Goal: Task Accomplishment & Management: Manage account settings

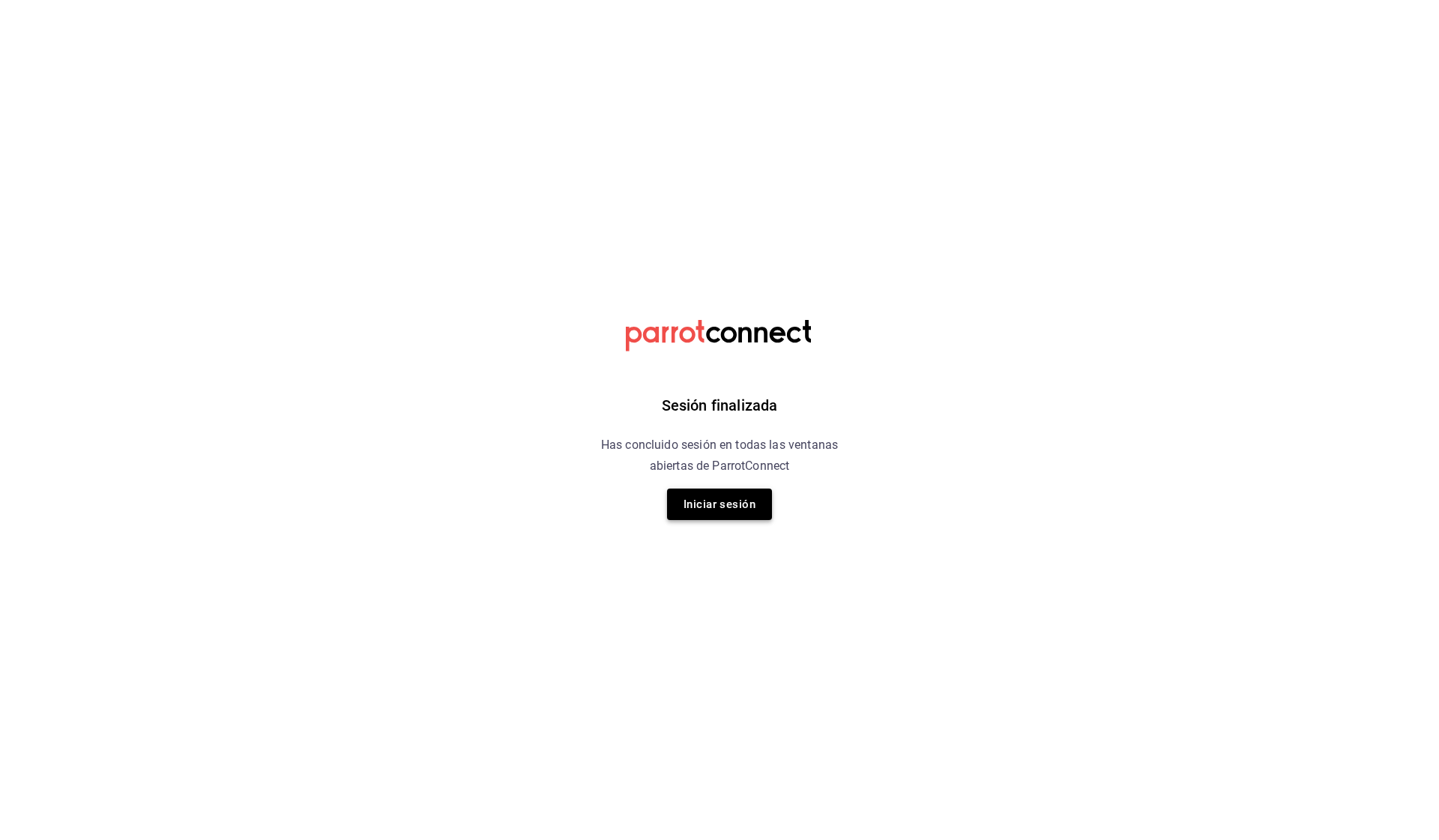
click at [743, 508] on button "Iniciar sesión" at bounding box center [720, 504] width 105 height 31
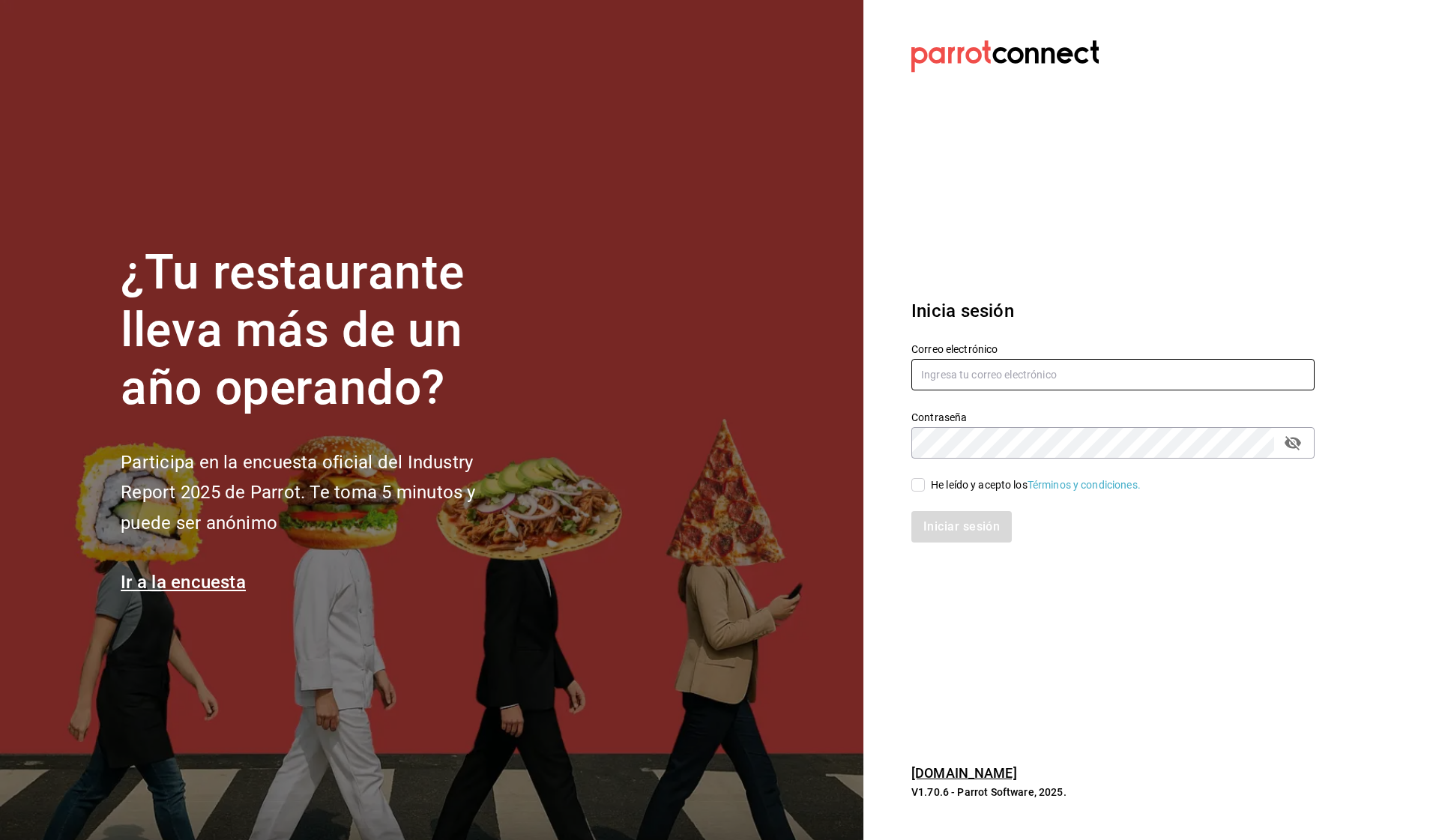
type input "[EMAIL_ADDRESS][DOMAIN_NAME]"
click at [921, 485] on input "He leído y acepto los Términos y condiciones." at bounding box center [917, 485] width 13 height 13
checkbox input "true"
click at [938, 528] on button "Iniciar sesión" at bounding box center [962, 527] width 102 height 31
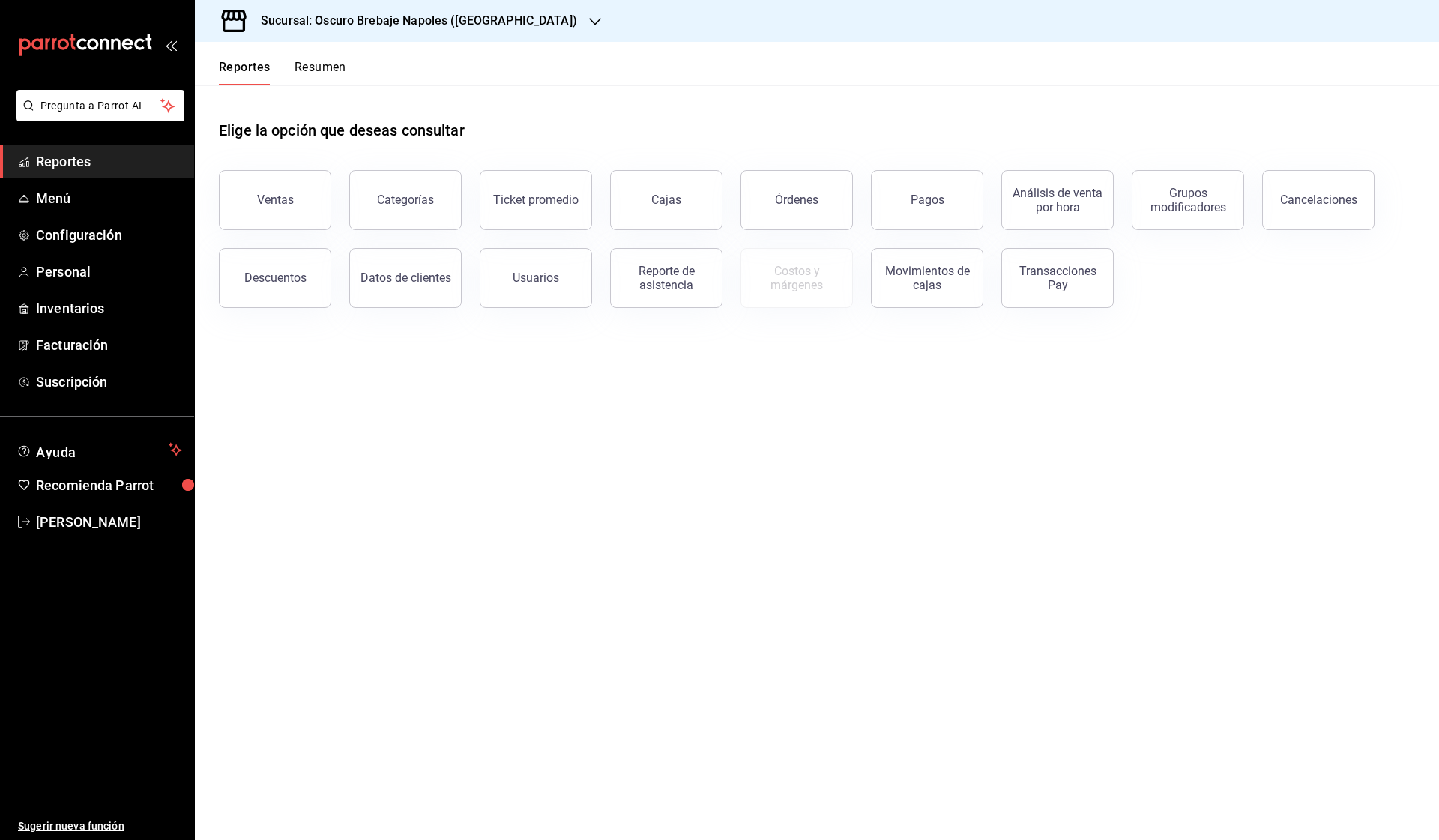
click at [445, 14] on h3 "Sucursal: Oscuro Brebaje Napoles ([GEOGRAPHIC_DATA])" at bounding box center [412, 21] width 328 height 18
click at [316, 92] on span "Oscuro Brebaje Noria(Oax)" at bounding box center [270, 98] width 128 height 16
click at [88, 231] on span "Configuración" at bounding box center [109, 234] width 146 height 21
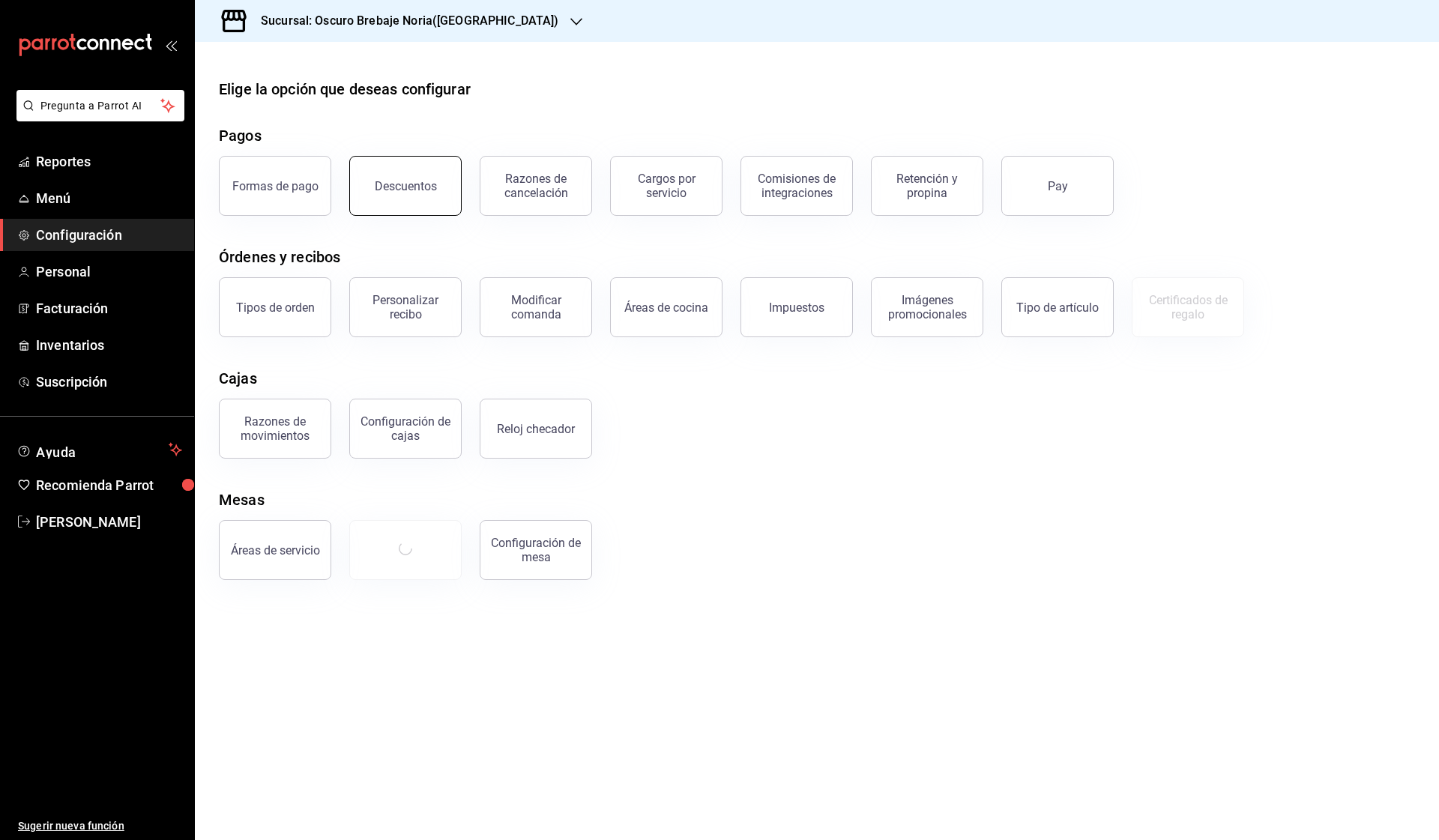
click at [420, 191] on div "Descuentos" at bounding box center [406, 186] width 63 height 14
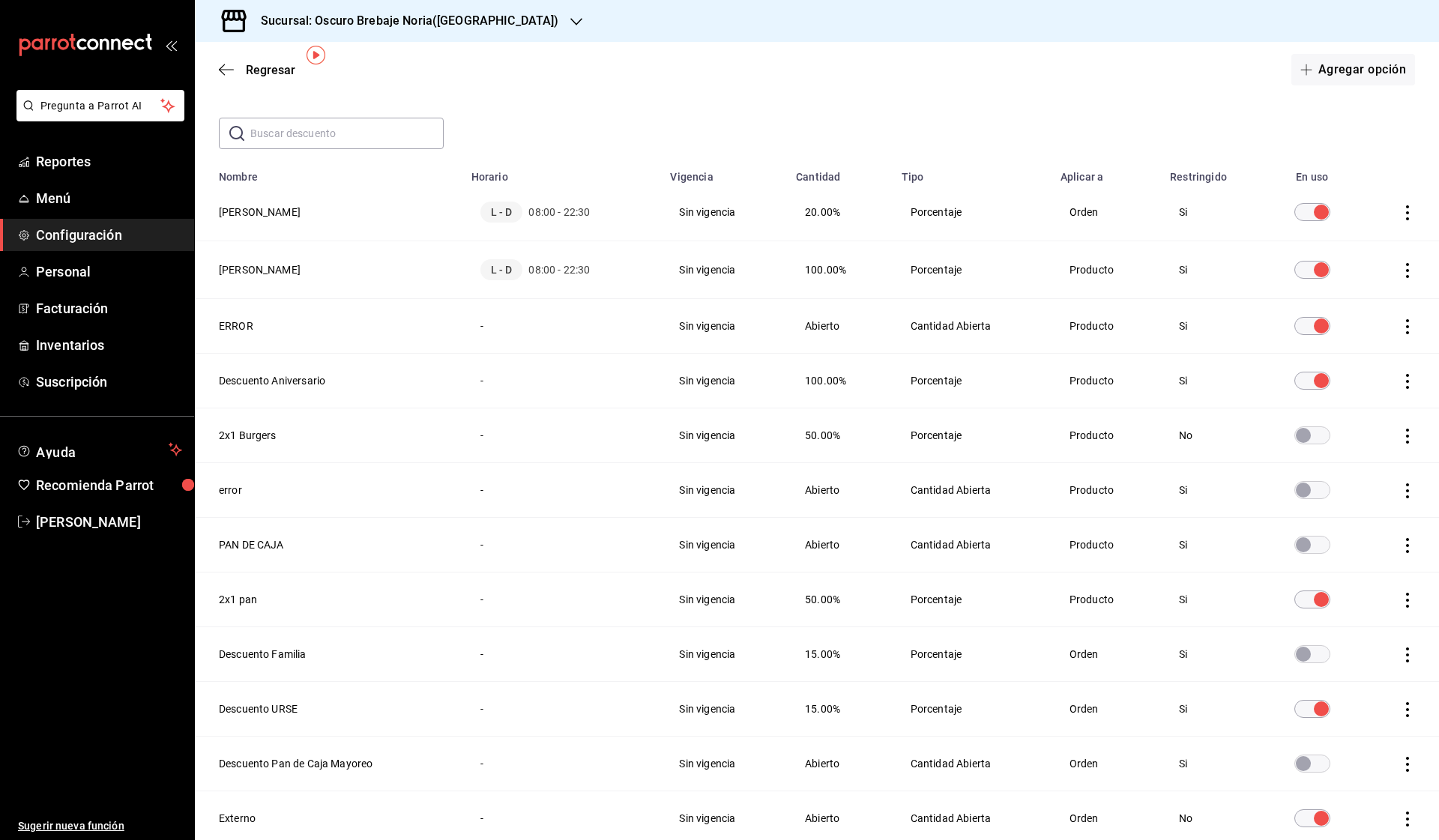
scroll to position [68, 0]
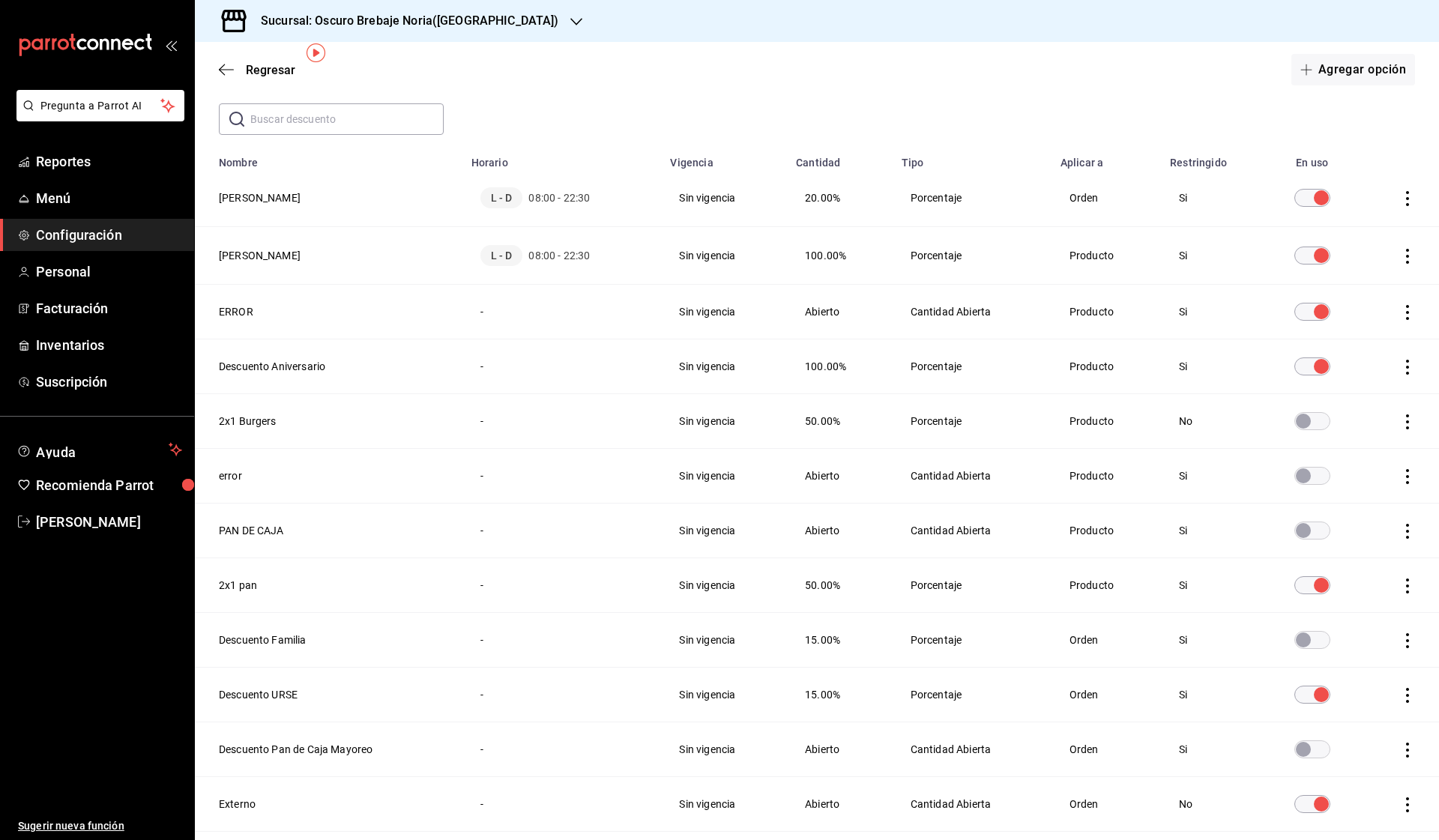
click at [1319, 370] on input "discountsTable" at bounding box center [1321, 366] width 54 height 18
click at [1327, 313] on input "discountsTable" at bounding box center [1321, 312] width 54 height 18
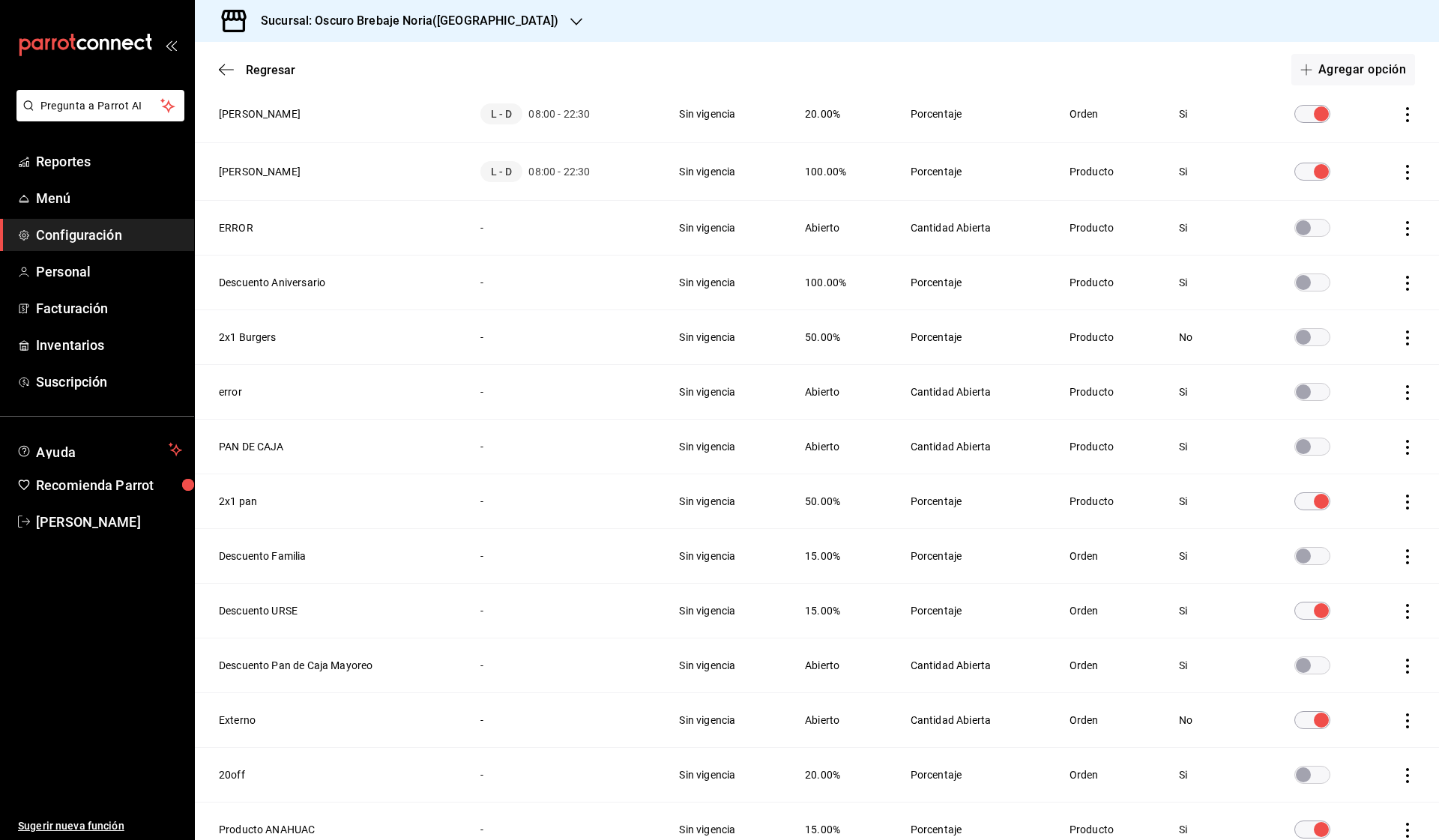
scroll to position [285, 0]
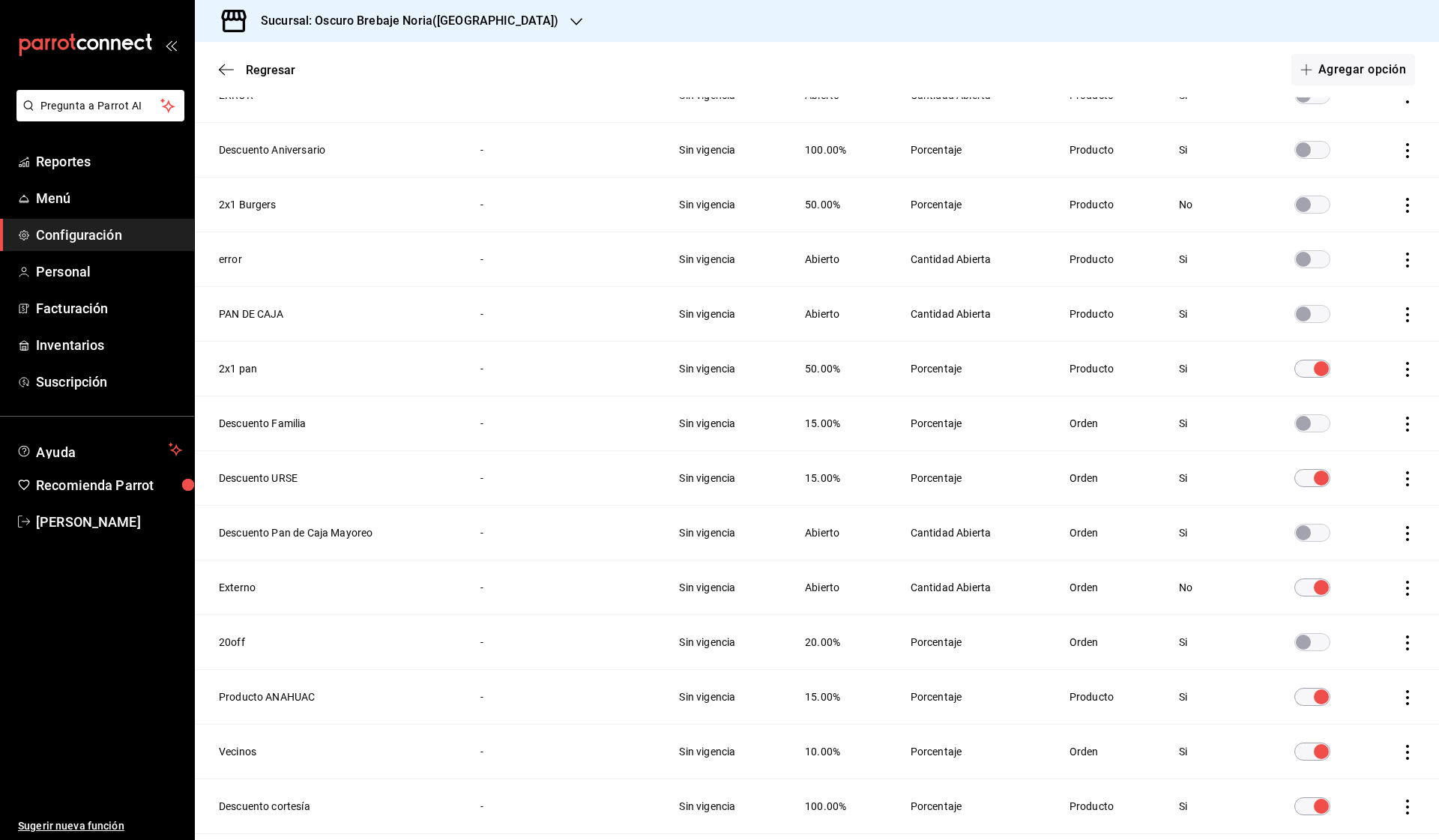
click at [250, 366] on th "2x1 pan" at bounding box center [328, 369] width 267 height 54
click at [1406, 368] on icon "actions" at bounding box center [1407, 369] width 15 height 15
click at [1028, 378] on div at bounding box center [719, 420] width 1439 height 840
click at [249, 364] on th "2x1 pan" at bounding box center [328, 369] width 267 height 54
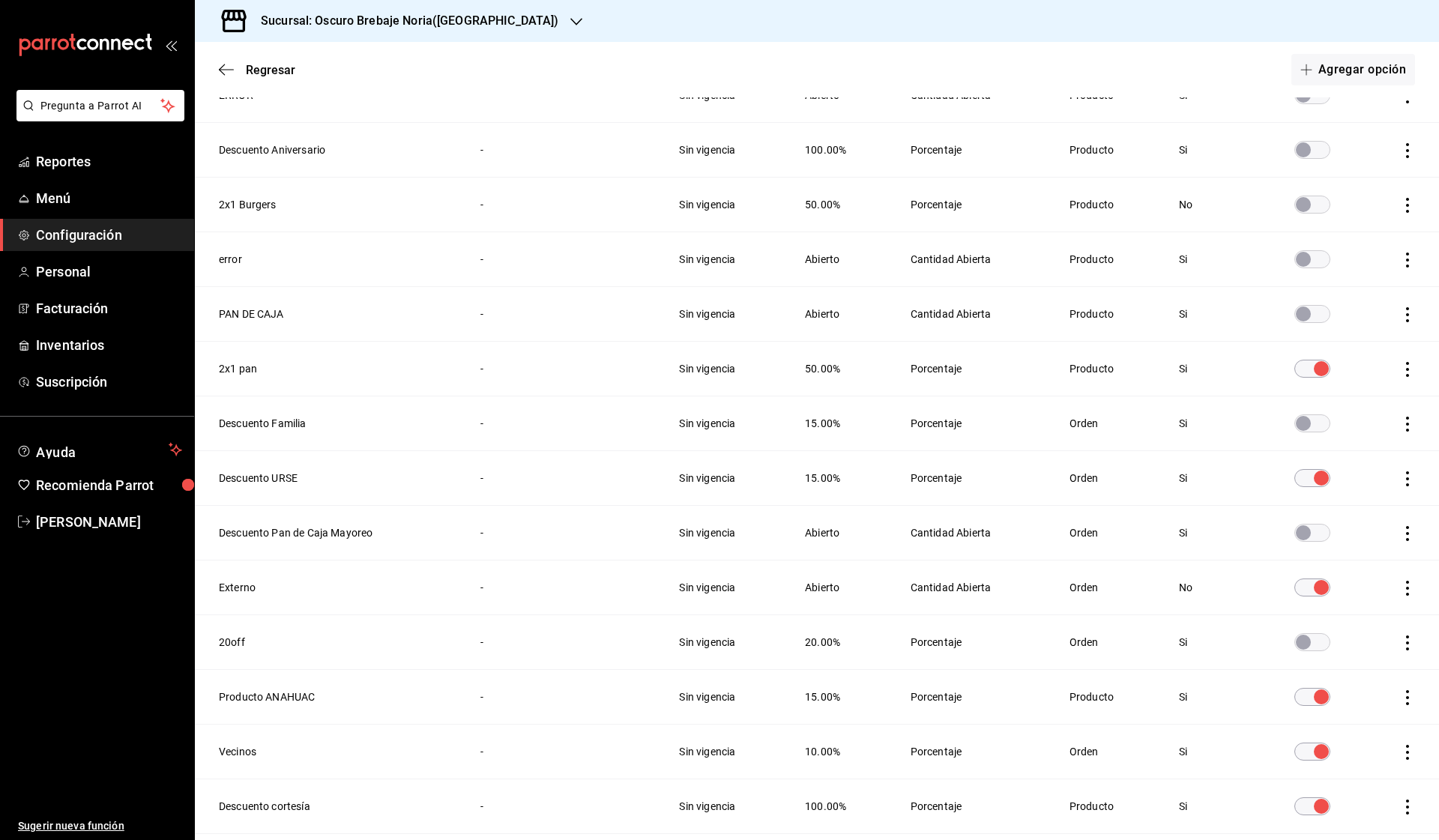
click at [1414, 378] on td "discountsTable" at bounding box center [1400, 369] width 78 height 54
click at [1393, 364] on td "discountsTable" at bounding box center [1400, 369] width 78 height 54
click at [1397, 364] on td "discountsTable" at bounding box center [1400, 369] width 78 height 54
click at [1398, 364] on td "discountsTable" at bounding box center [1400, 369] width 78 height 54
click at [1404, 365] on icon "actions" at bounding box center [1407, 369] width 15 height 15
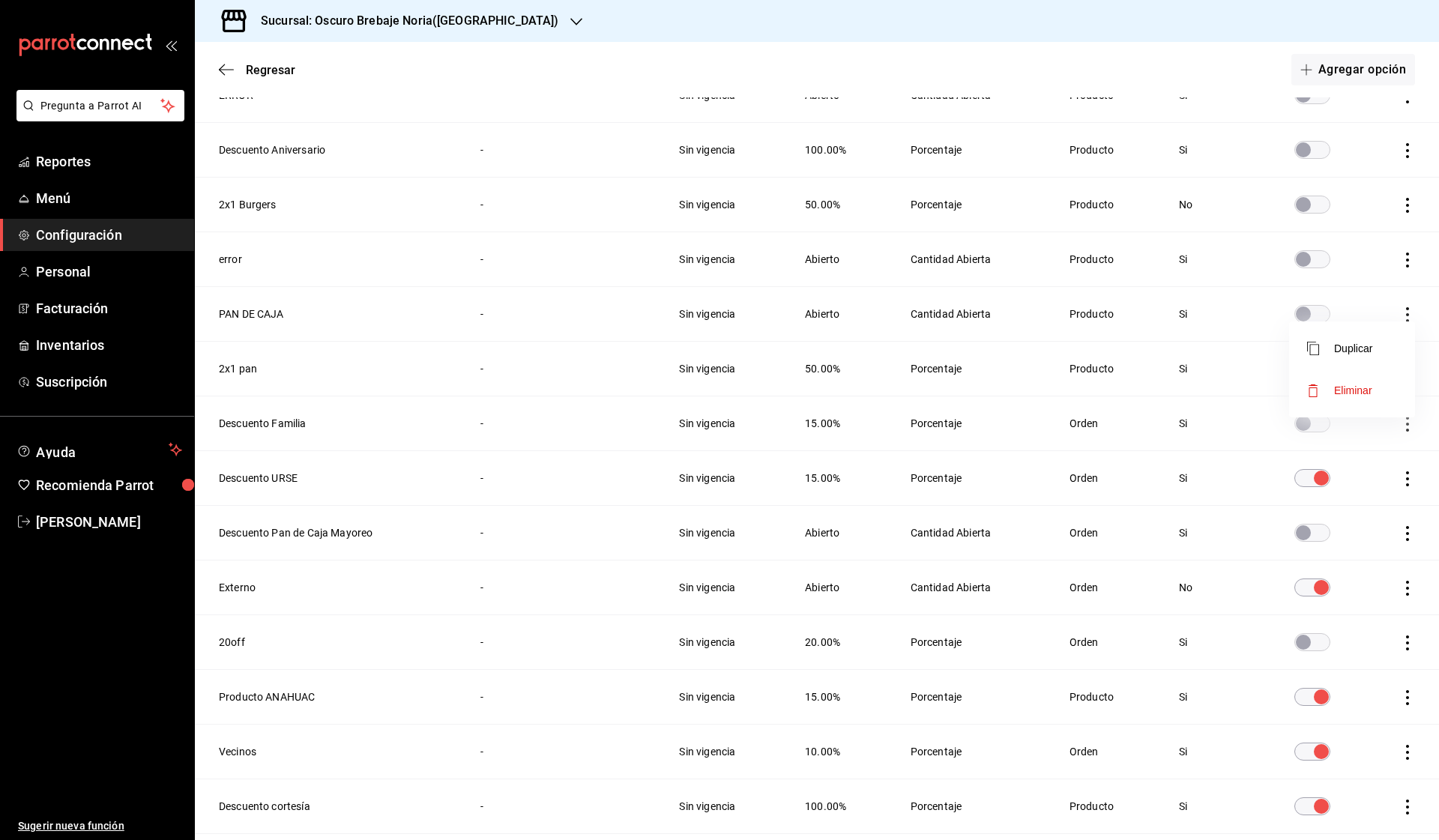
click at [1348, 400] on li "Eliminar" at bounding box center [1351, 390] width 126 height 42
click at [1335, 421] on button "Eliminar" at bounding box center [1340, 419] width 100 height 31
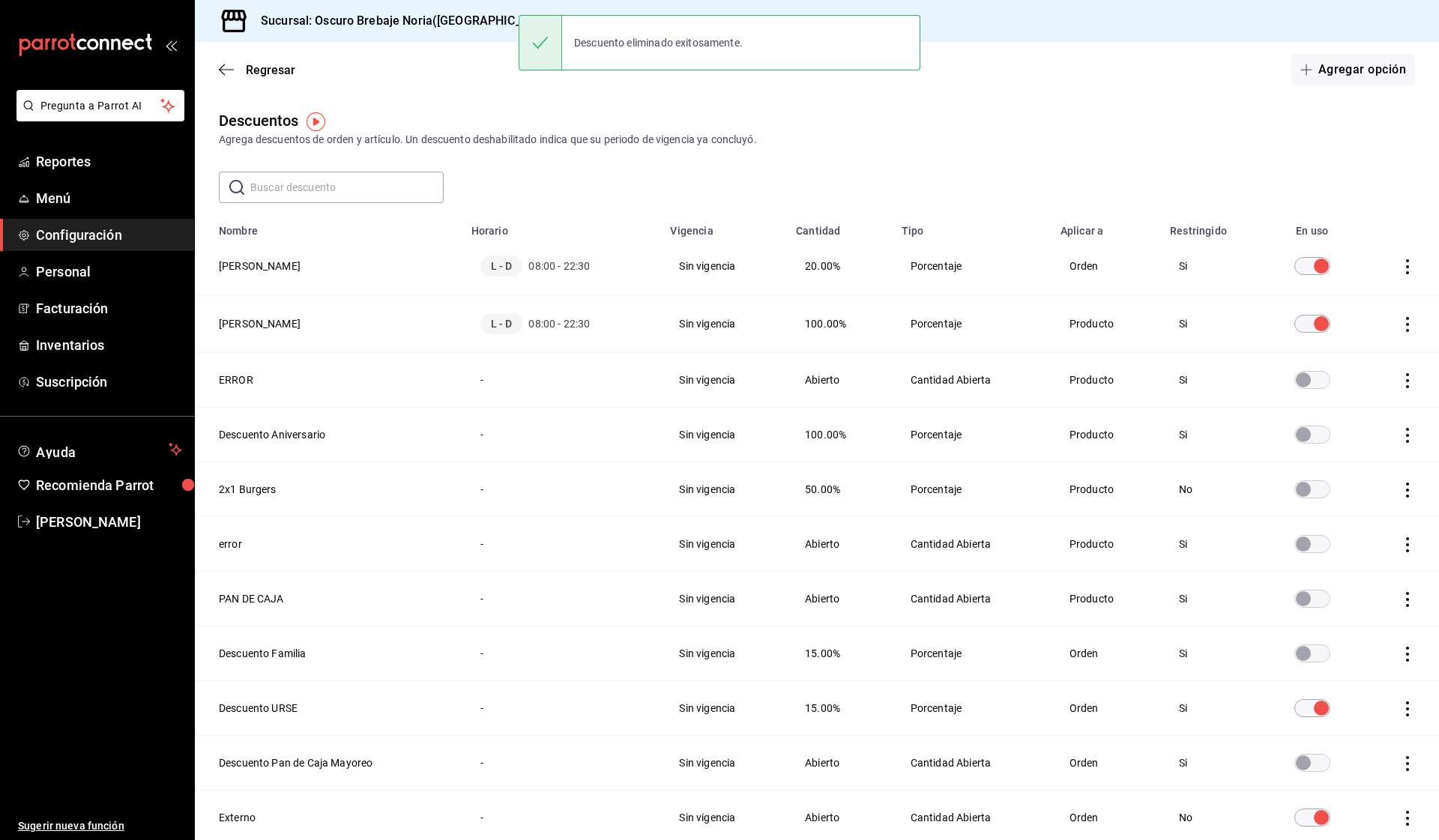
scroll to position [0, 0]
click at [1353, 63] on button "Agregar opción" at bounding box center [1353, 70] width 123 height 31
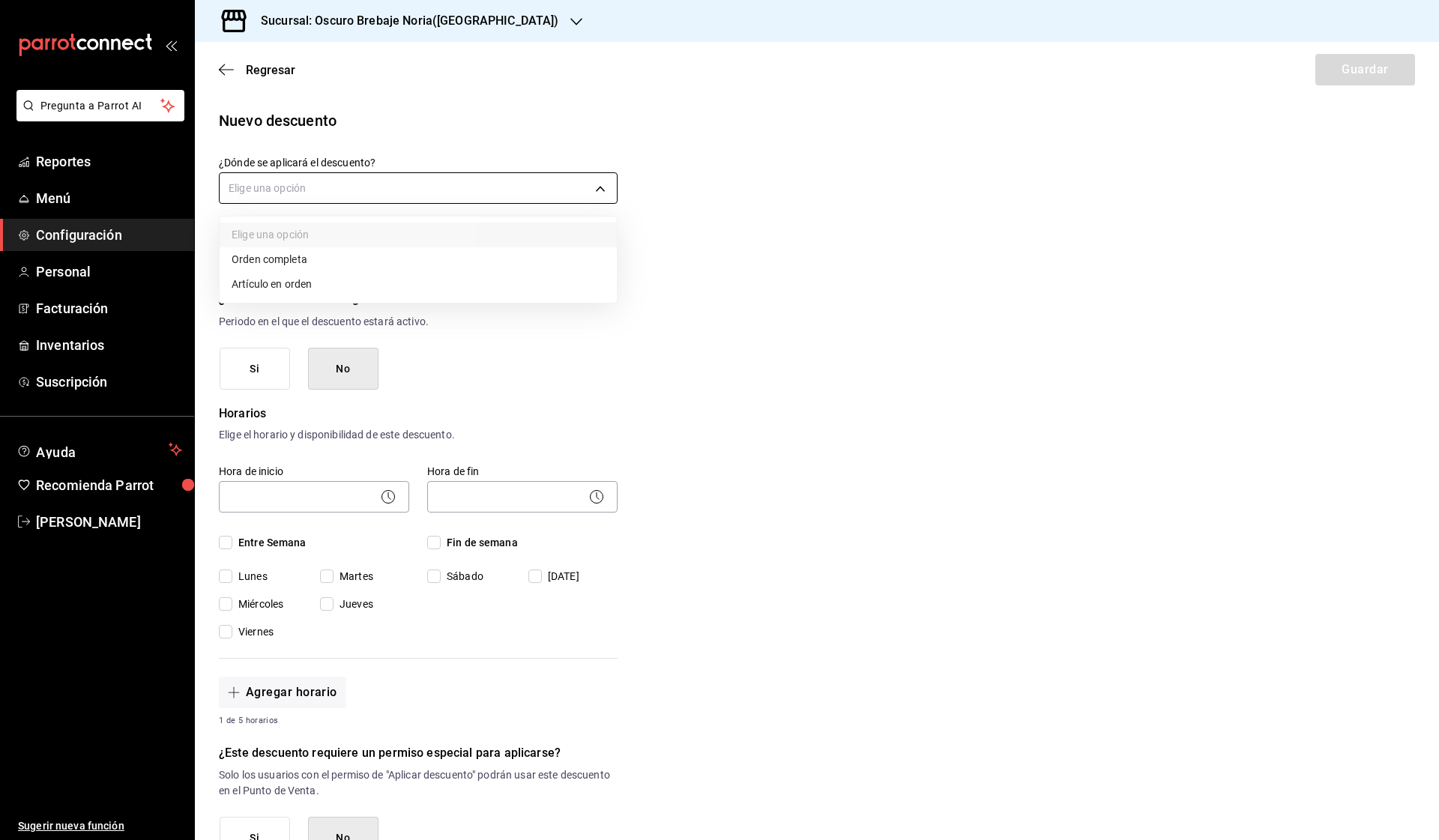
click at [466, 189] on body "Pregunta a Parrot AI Reportes Menú Configuración Personal Facturación Inventari…" at bounding box center [719, 420] width 1439 height 840
click at [380, 281] on li "Artículo en orden" at bounding box center [418, 285] width 397 height 25
type input "ORDER_ITEM"
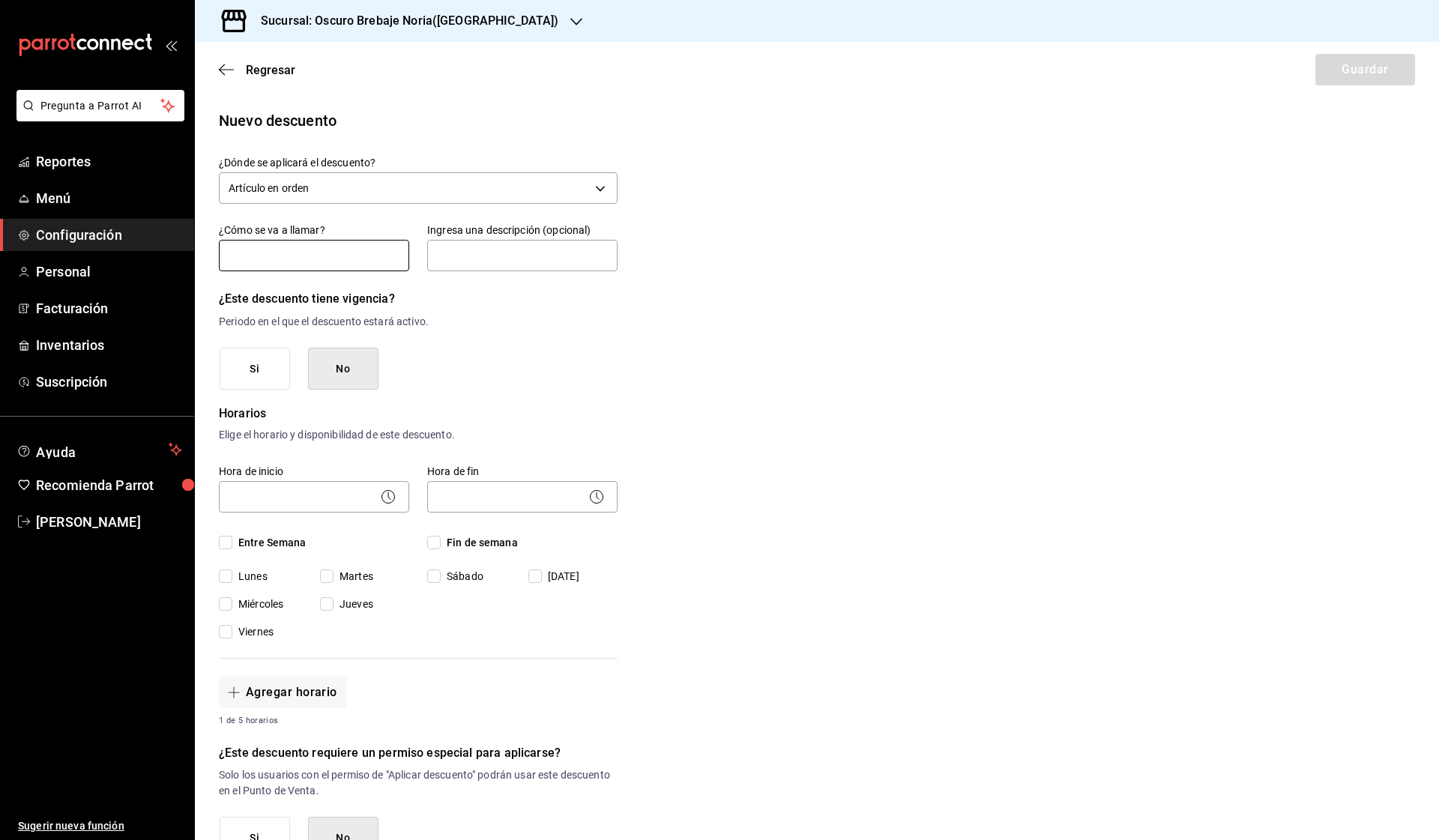
click at [332, 253] on input "text" at bounding box center [313, 255] width 190 height 31
type input "2x1 en PAN"
click at [519, 257] on input "text" at bounding box center [522, 255] width 190 height 31
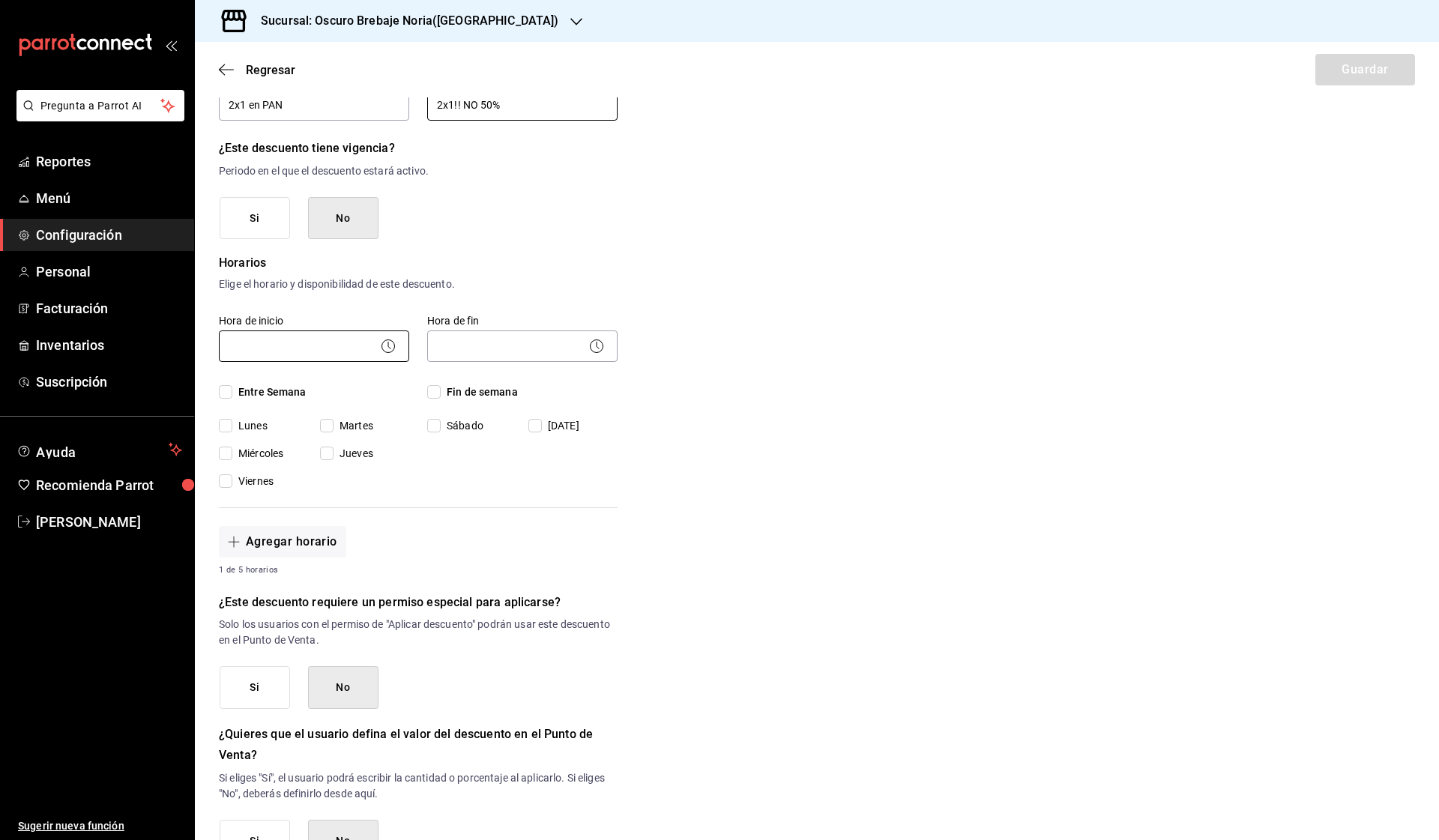
scroll to position [165, 0]
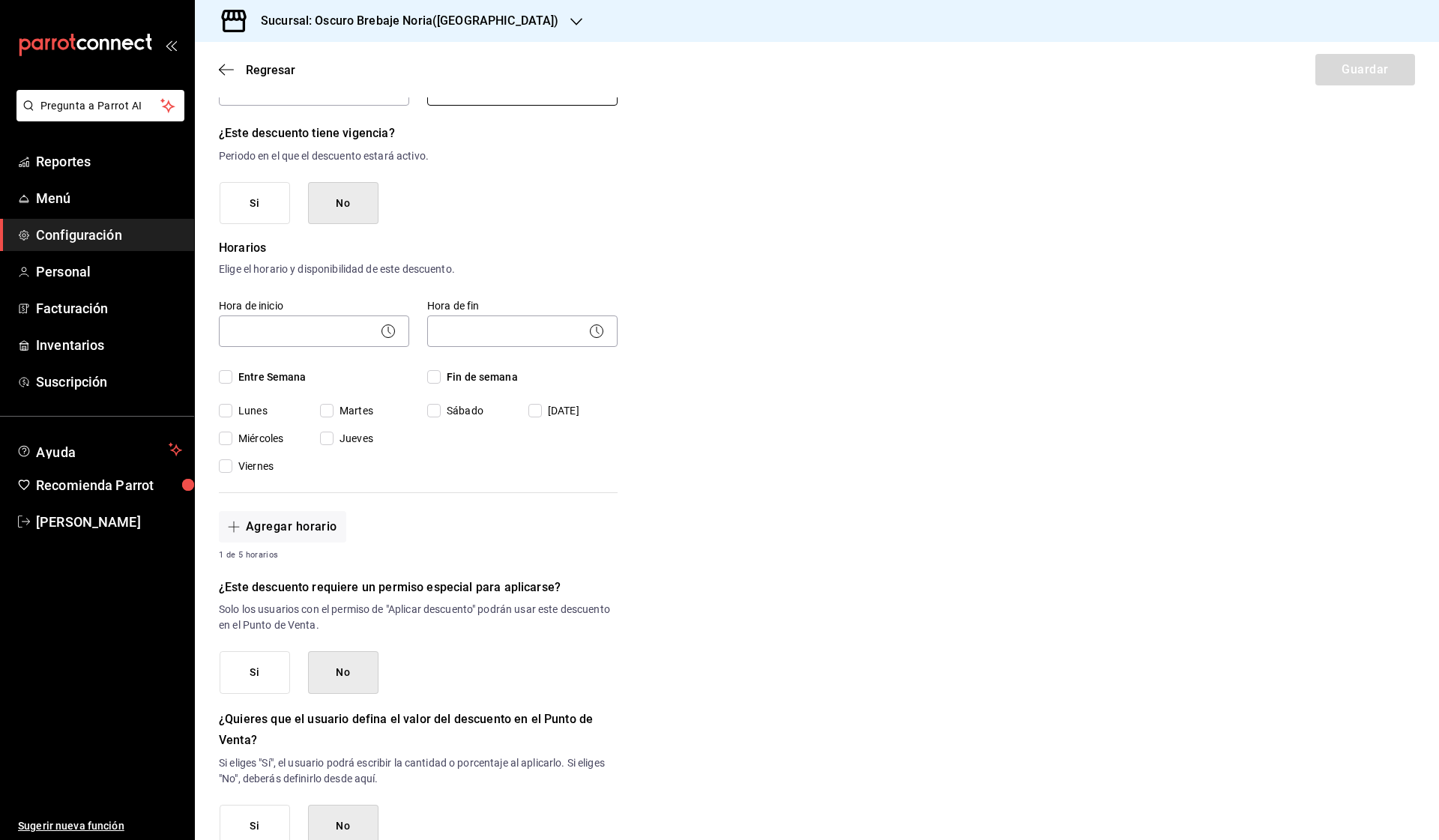
type input "2x1!! NO 50%"
click at [304, 374] on span "Entre Semana" at bounding box center [269, 377] width 74 height 16
click at [232, 374] on input "Entre Semana" at bounding box center [225, 377] width 13 height 13
checkbox input "true"
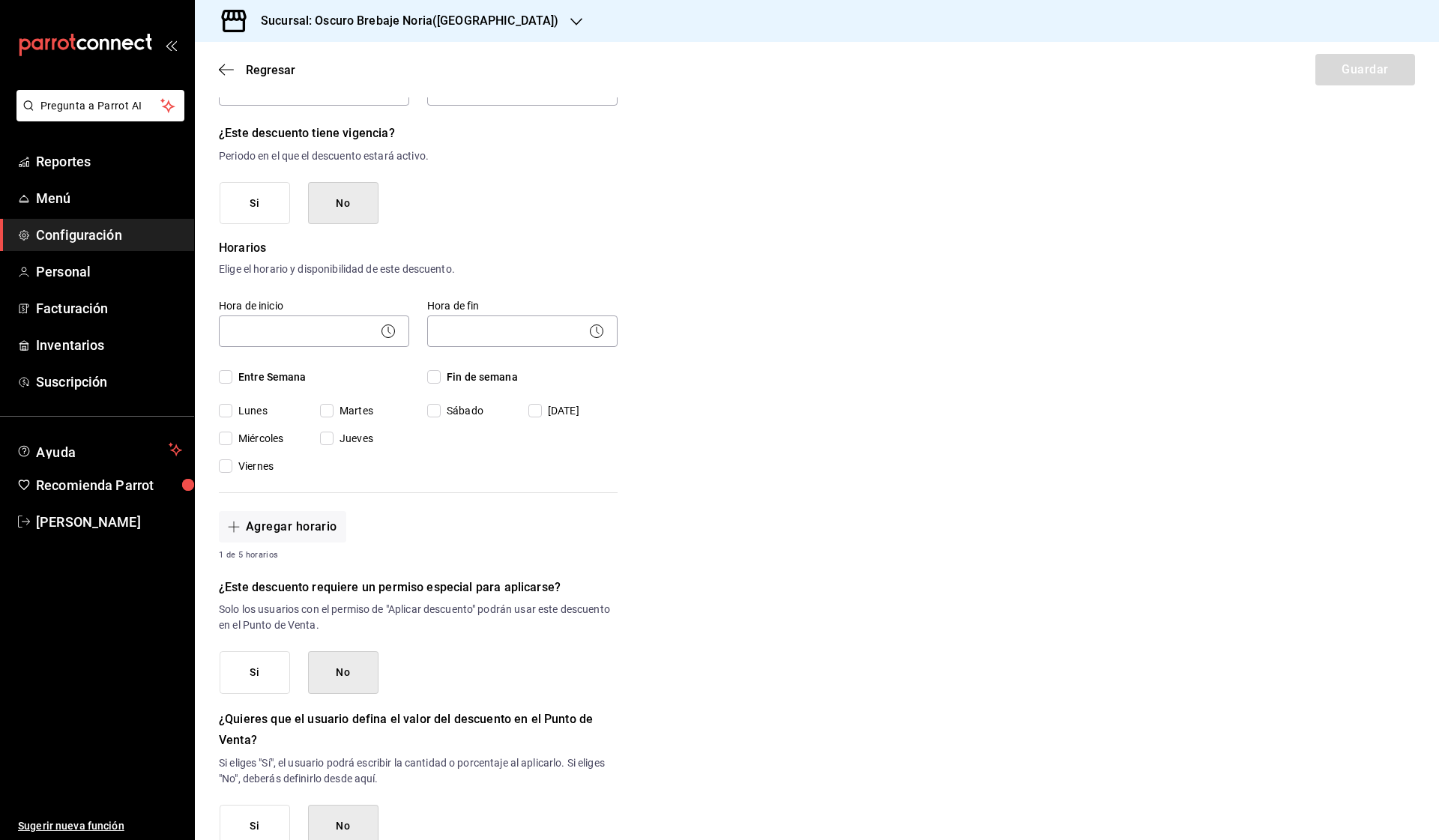
checkbox input "true"
click at [491, 370] on span "Fin de semana" at bounding box center [480, 377] width 77 height 16
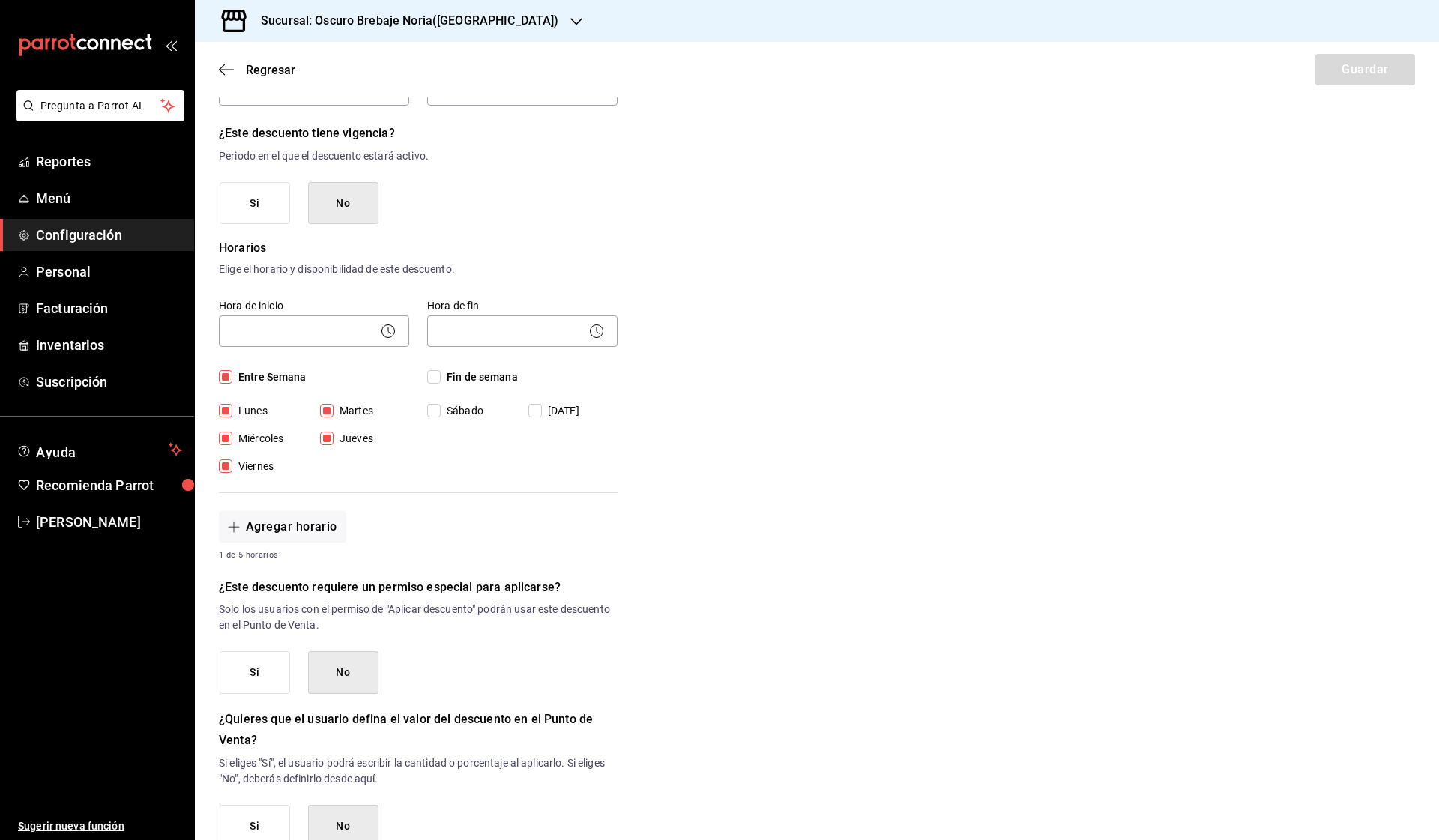
click at [441, 370] on input "Fin de semana" at bounding box center [434, 377] width 13 height 13
checkbox input "true"
click at [334, 327] on body "Pregunta a Parrot AI Reportes Menú Configuración Personal Facturación Inventari…" at bounding box center [719, 420] width 1439 height 840
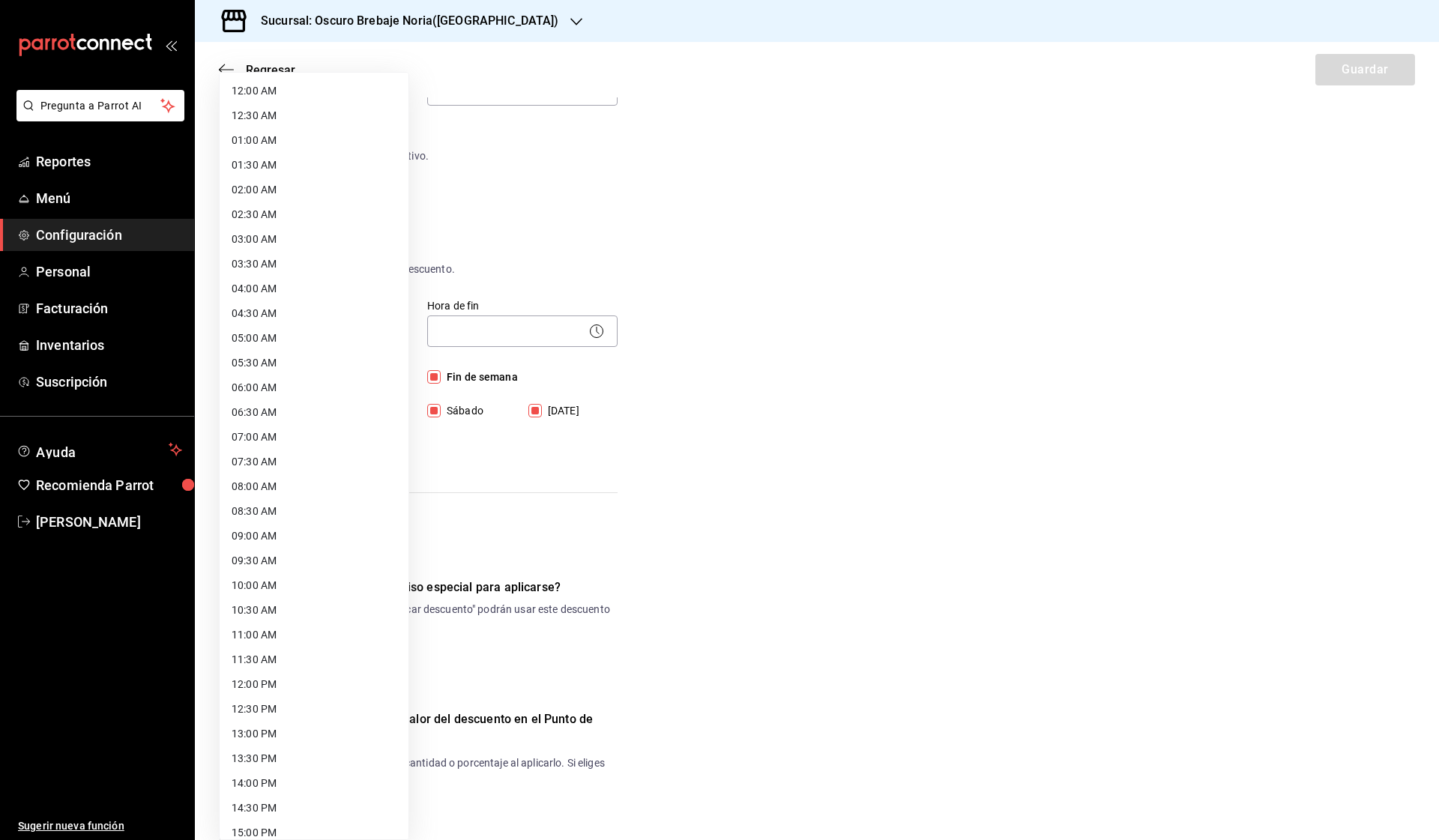
click at [601, 484] on div at bounding box center [719, 420] width 1439 height 840
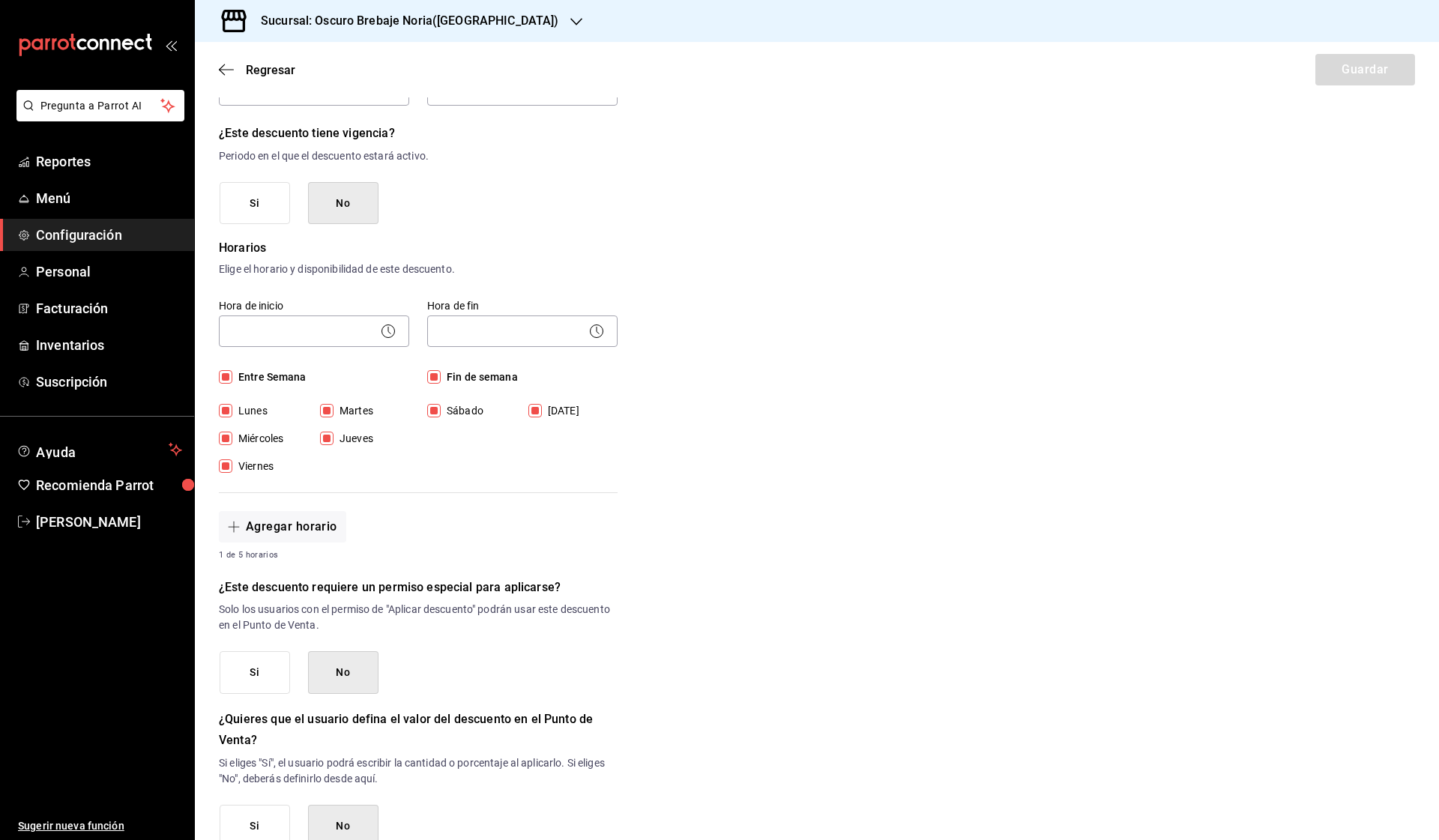
click at [222, 407] on input "Lunes" at bounding box center [225, 411] width 13 height 13
checkbox input "false"
click at [289, 331] on body "Pregunta a Parrot AI Reportes Menú Configuración Personal Facturación Inventari…" at bounding box center [719, 420] width 1439 height 840
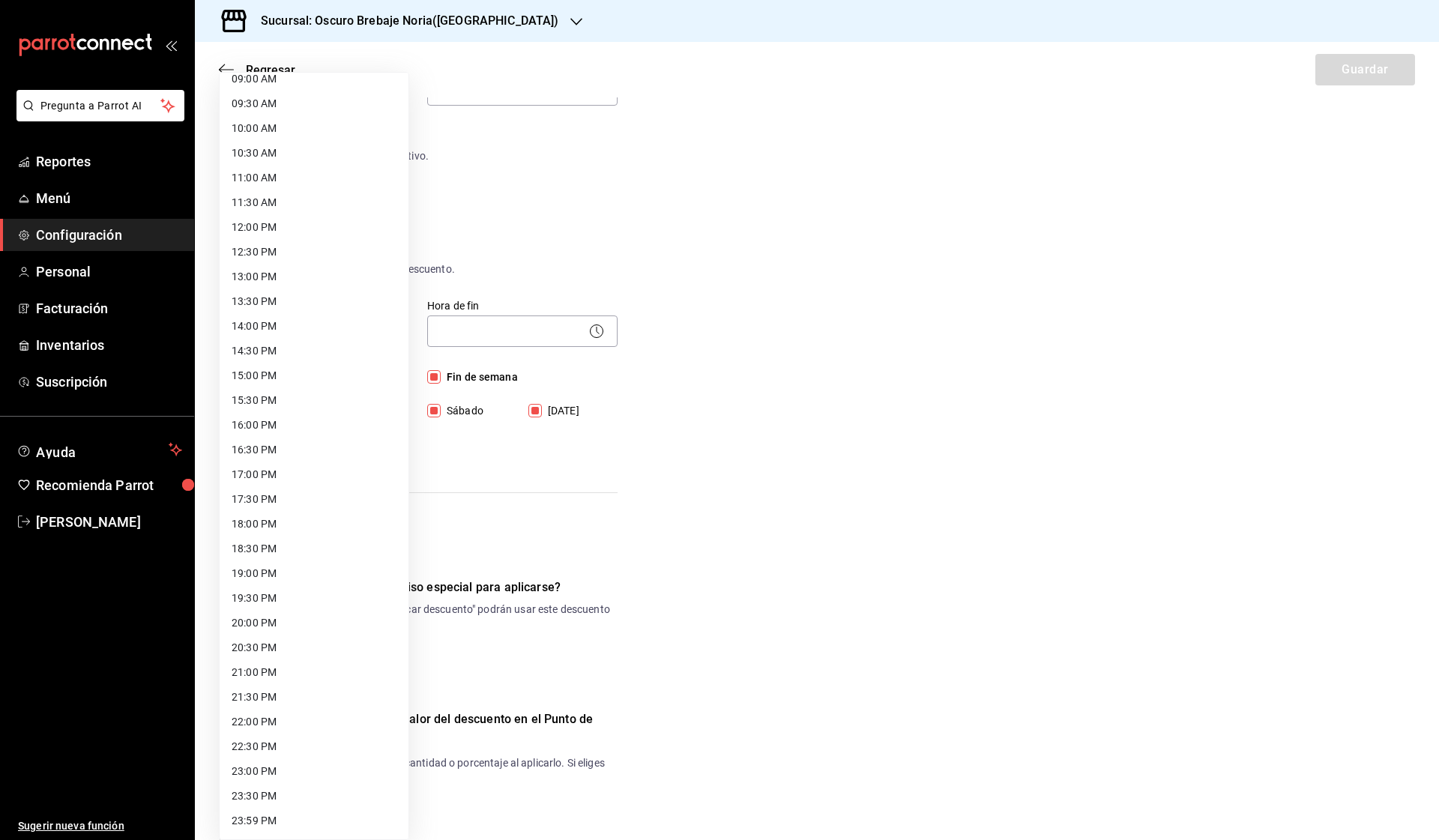
scroll to position [457, 0]
click at [298, 657] on li "20:30 PM" at bounding box center [314, 647] width 189 height 25
type input "20:30"
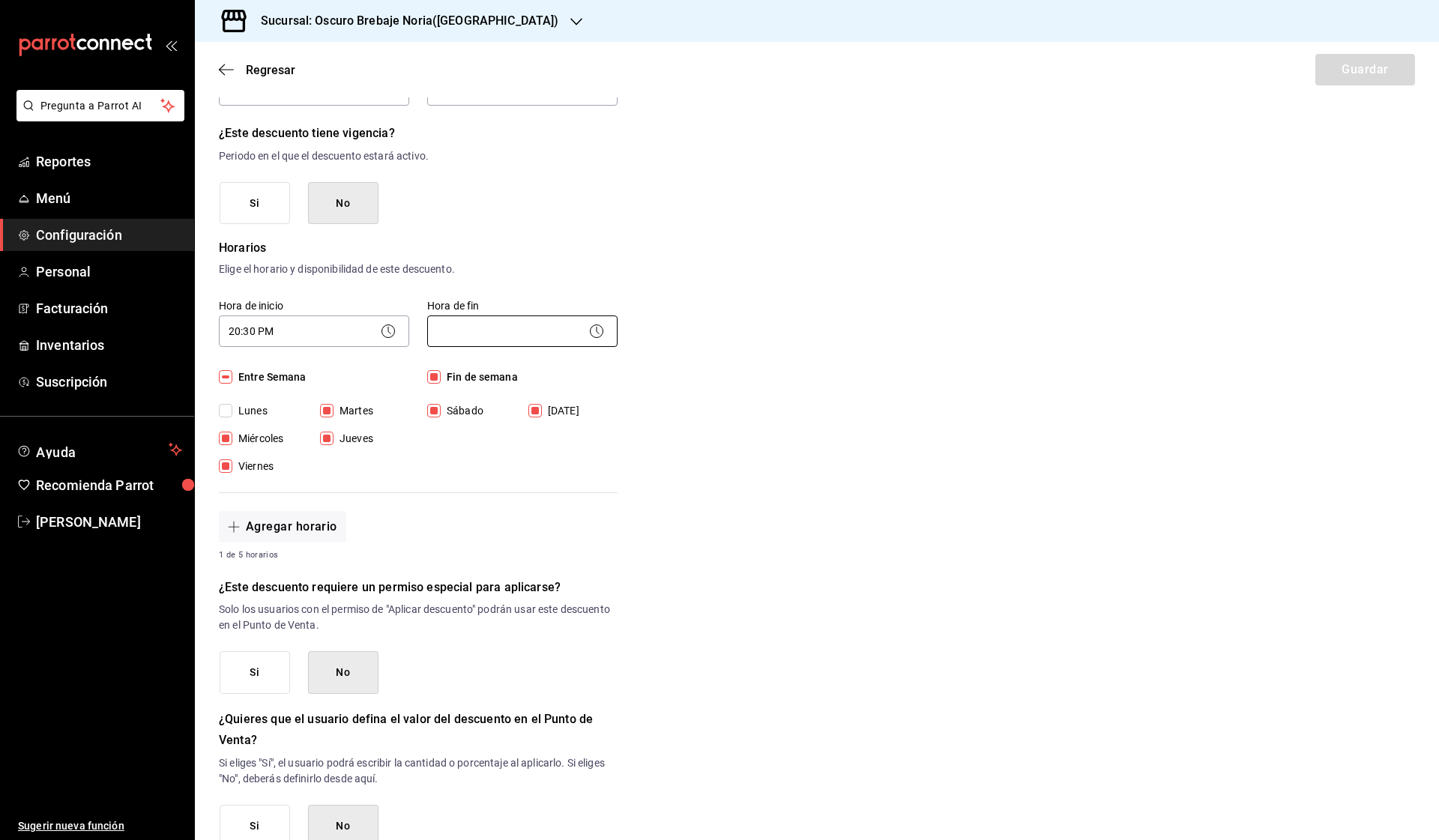
click at [540, 335] on body "Pregunta a Parrot AI Reportes Menú Configuración Personal Facturación Inventari…" at bounding box center [719, 420] width 1439 height 840
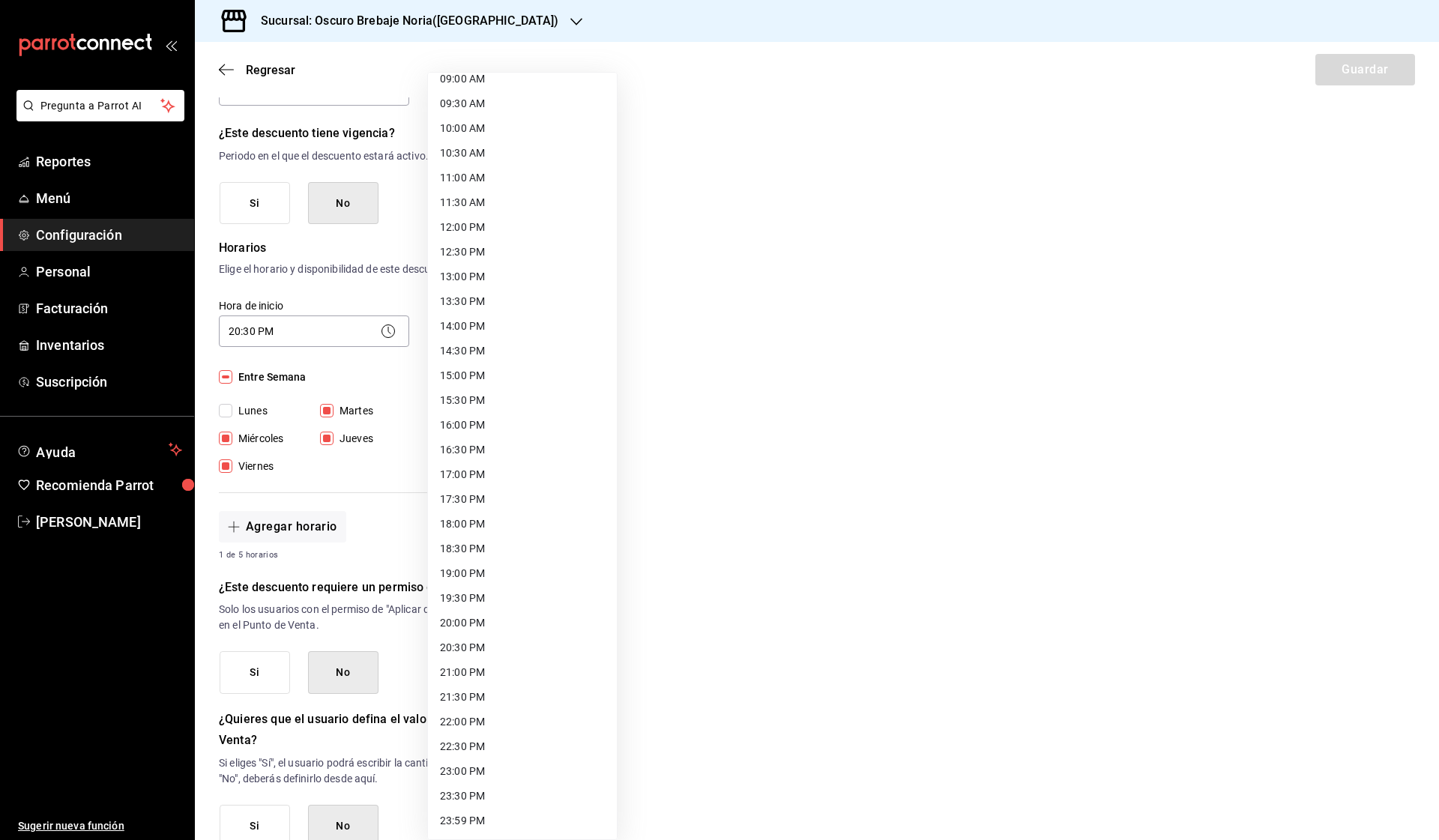
click at [508, 715] on li "22:00 PM" at bounding box center [522, 722] width 189 height 25
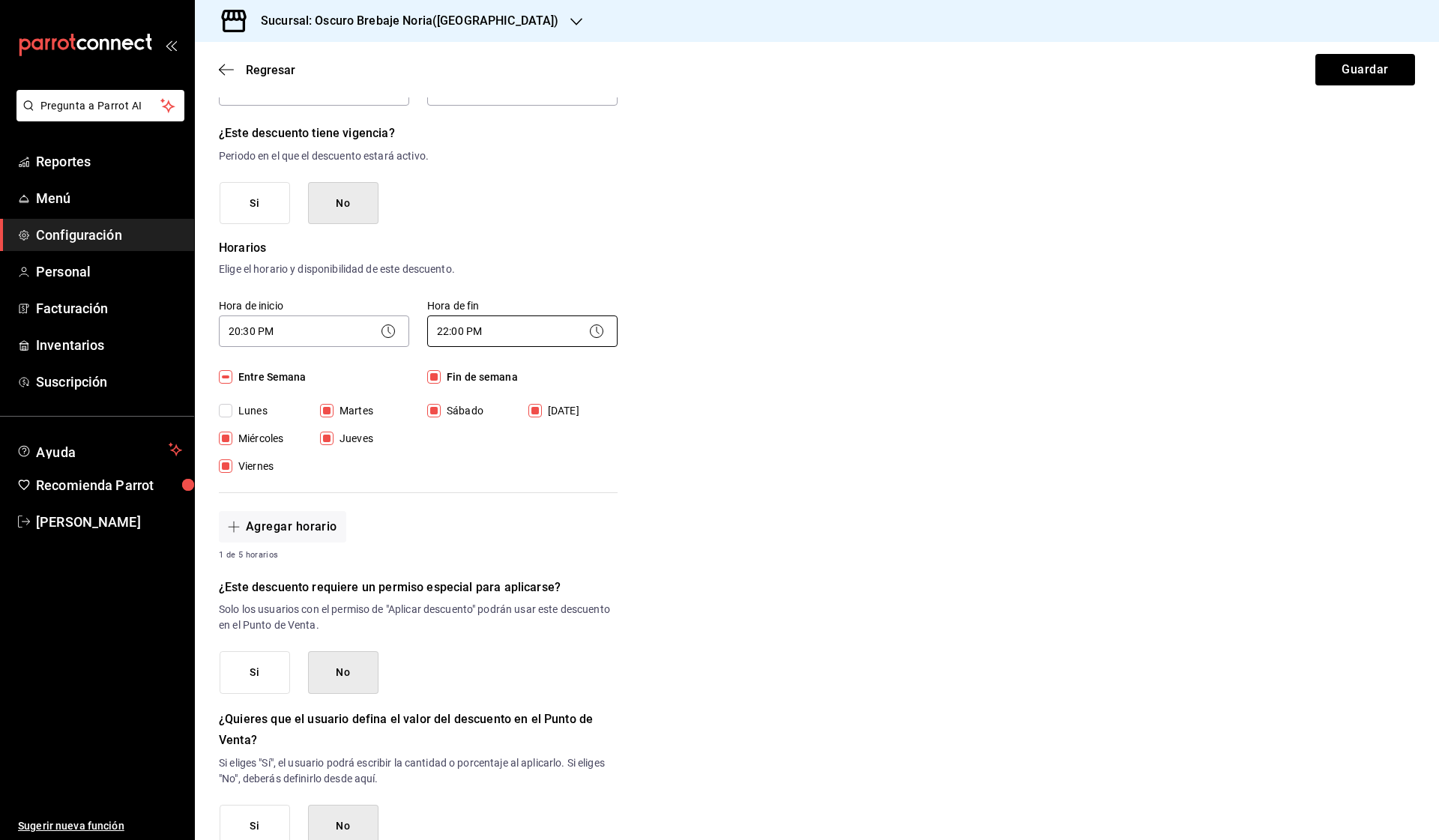
click at [555, 319] on body "Pregunta a Parrot AI Reportes Menú Configuración Personal Facturación Inventari…" at bounding box center [719, 420] width 1439 height 840
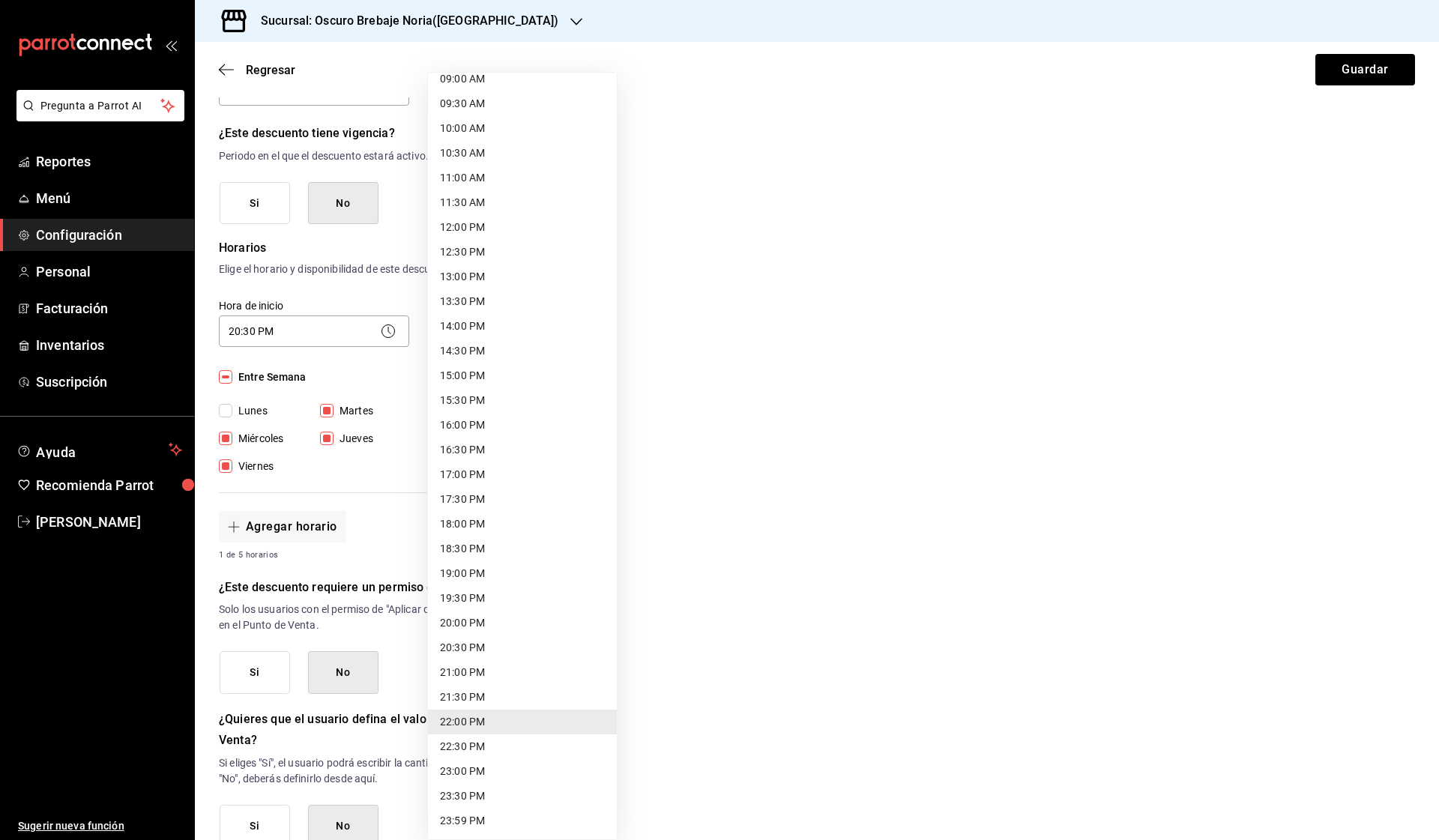
click at [517, 795] on li "23:30 PM" at bounding box center [522, 796] width 189 height 25
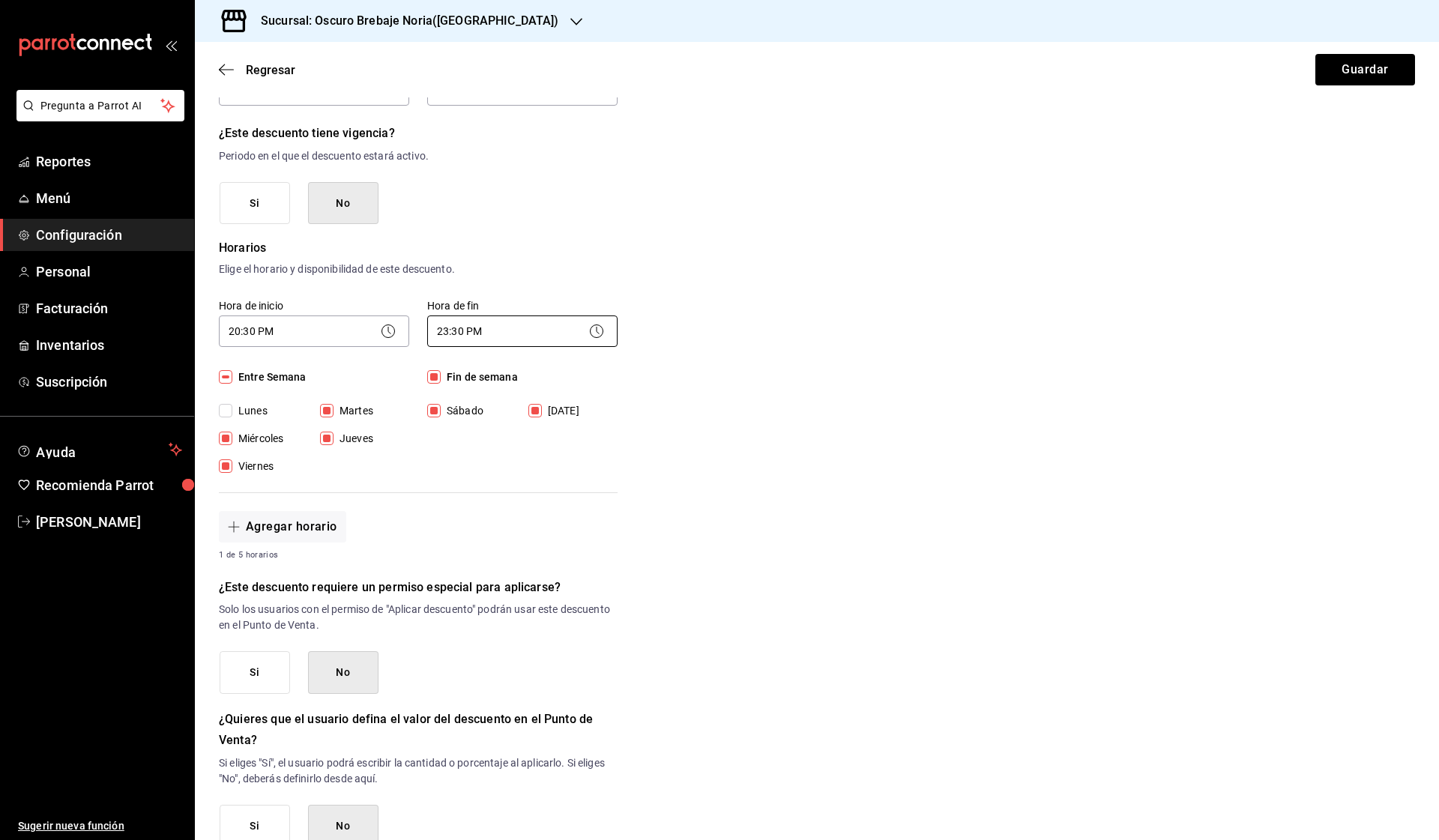
click at [570, 344] on body "Pregunta a Parrot AI Reportes Menú Configuración Personal Facturación Inventari…" at bounding box center [719, 420] width 1439 height 840
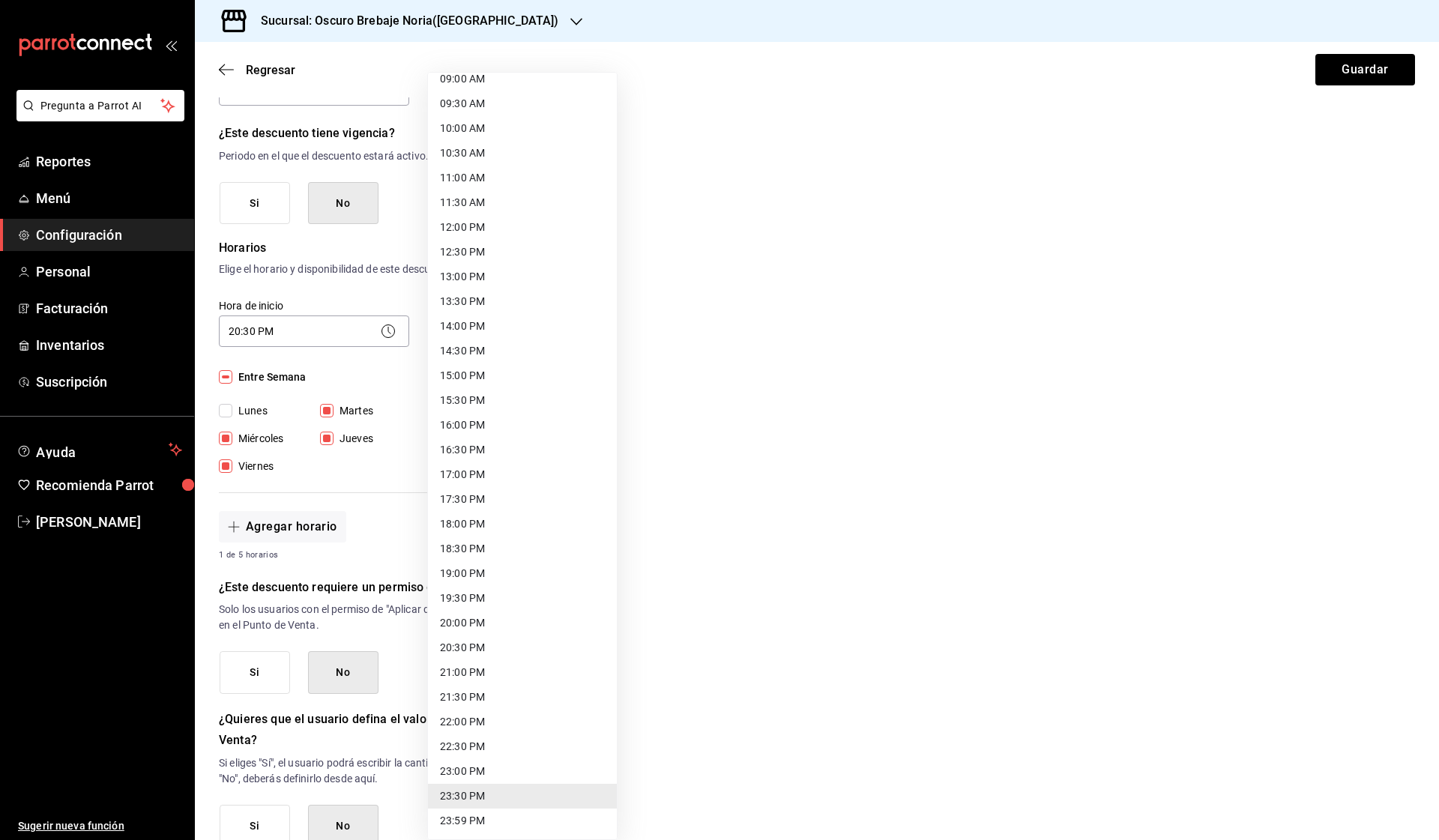
click at [508, 817] on li "23:59 PM" at bounding box center [522, 821] width 189 height 25
type input "23:59"
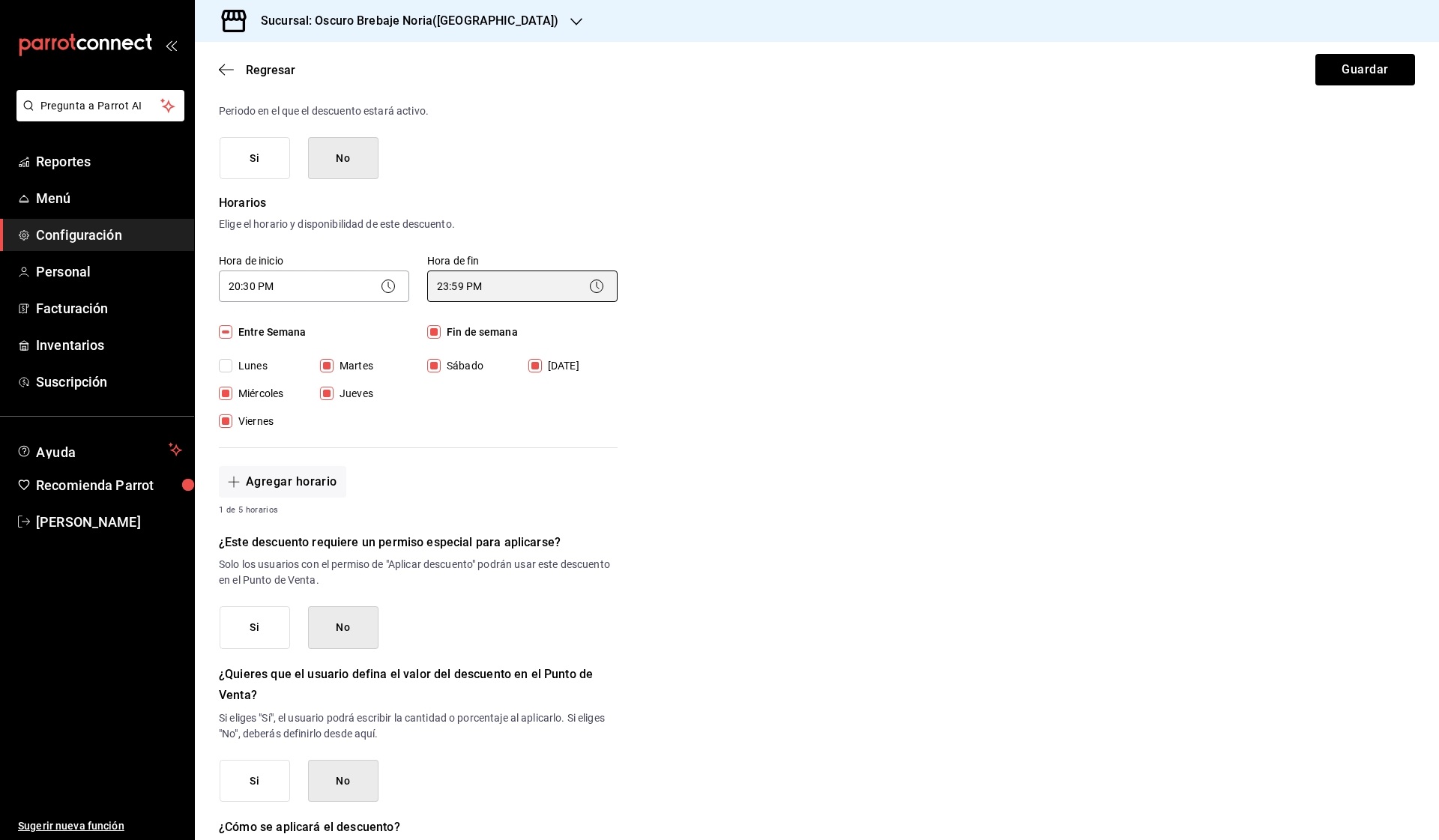
scroll to position [227, 0]
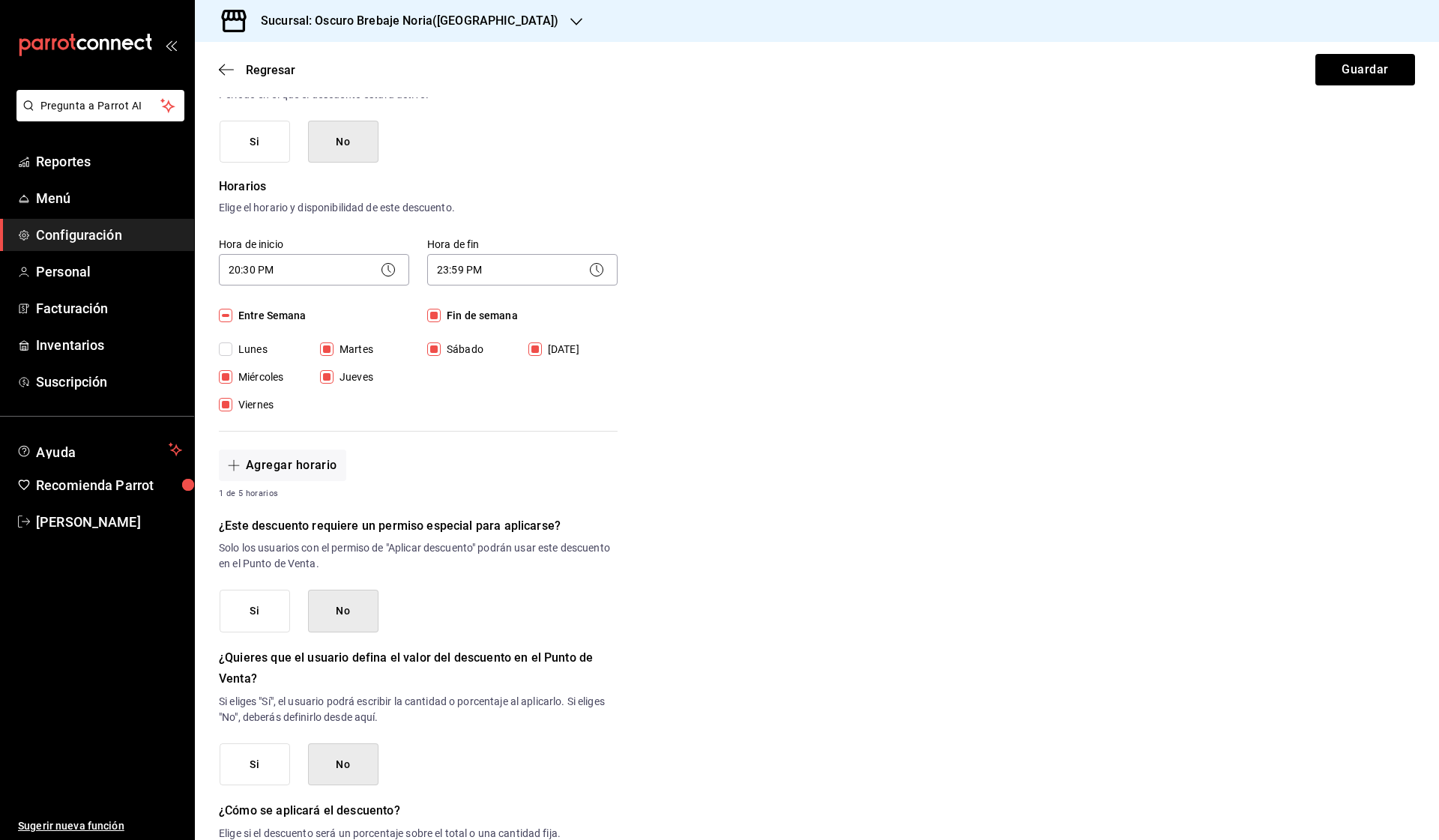
click at [256, 606] on button "Si" at bounding box center [255, 611] width 71 height 43
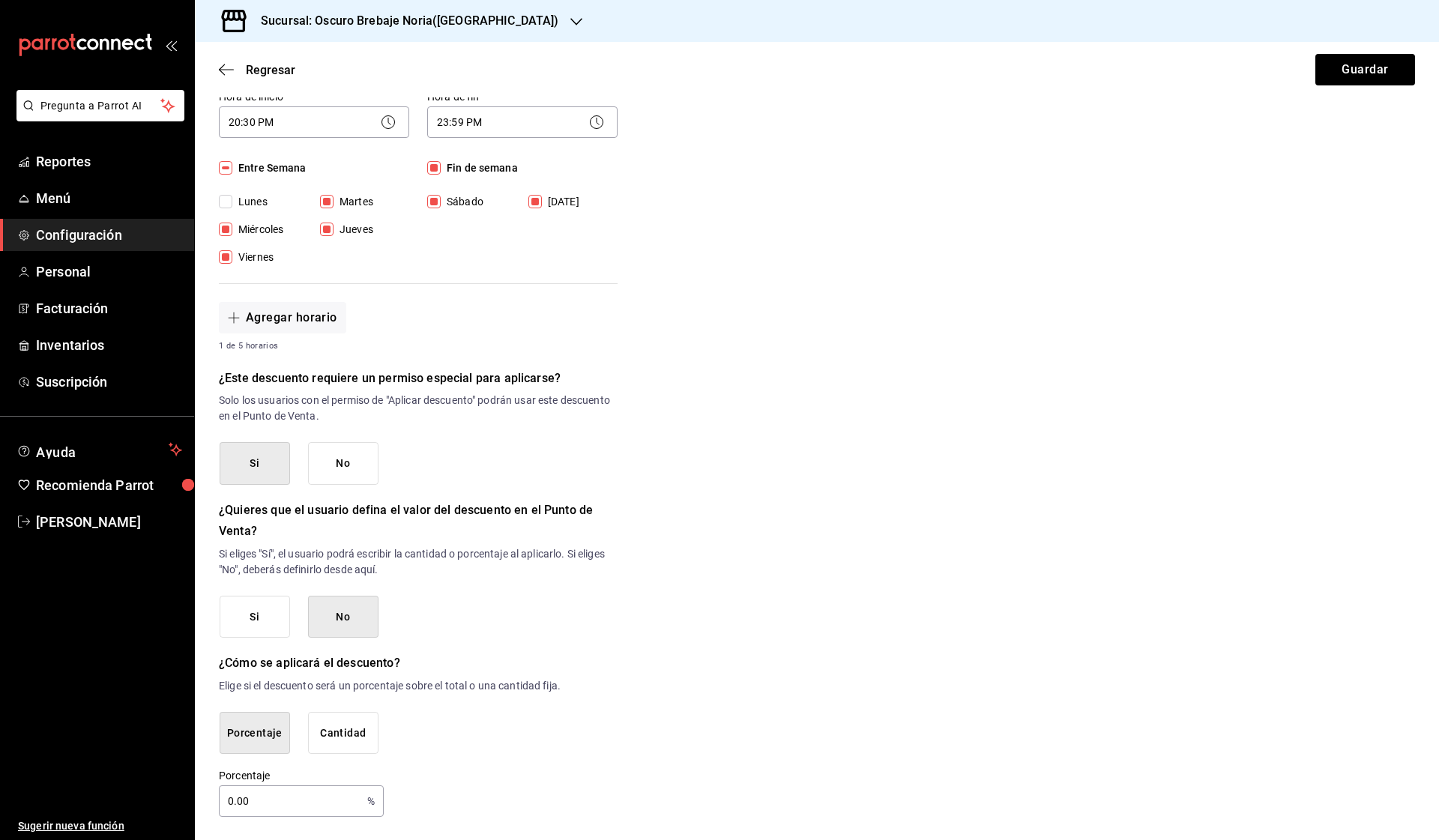
scroll to position [374, 0]
click at [321, 797] on input "0.00" at bounding box center [290, 801] width 142 height 30
type input "50"
drag, startPoint x: 701, startPoint y: 688, endPoint x: 1142, endPoint y: 400, distance: 526.7
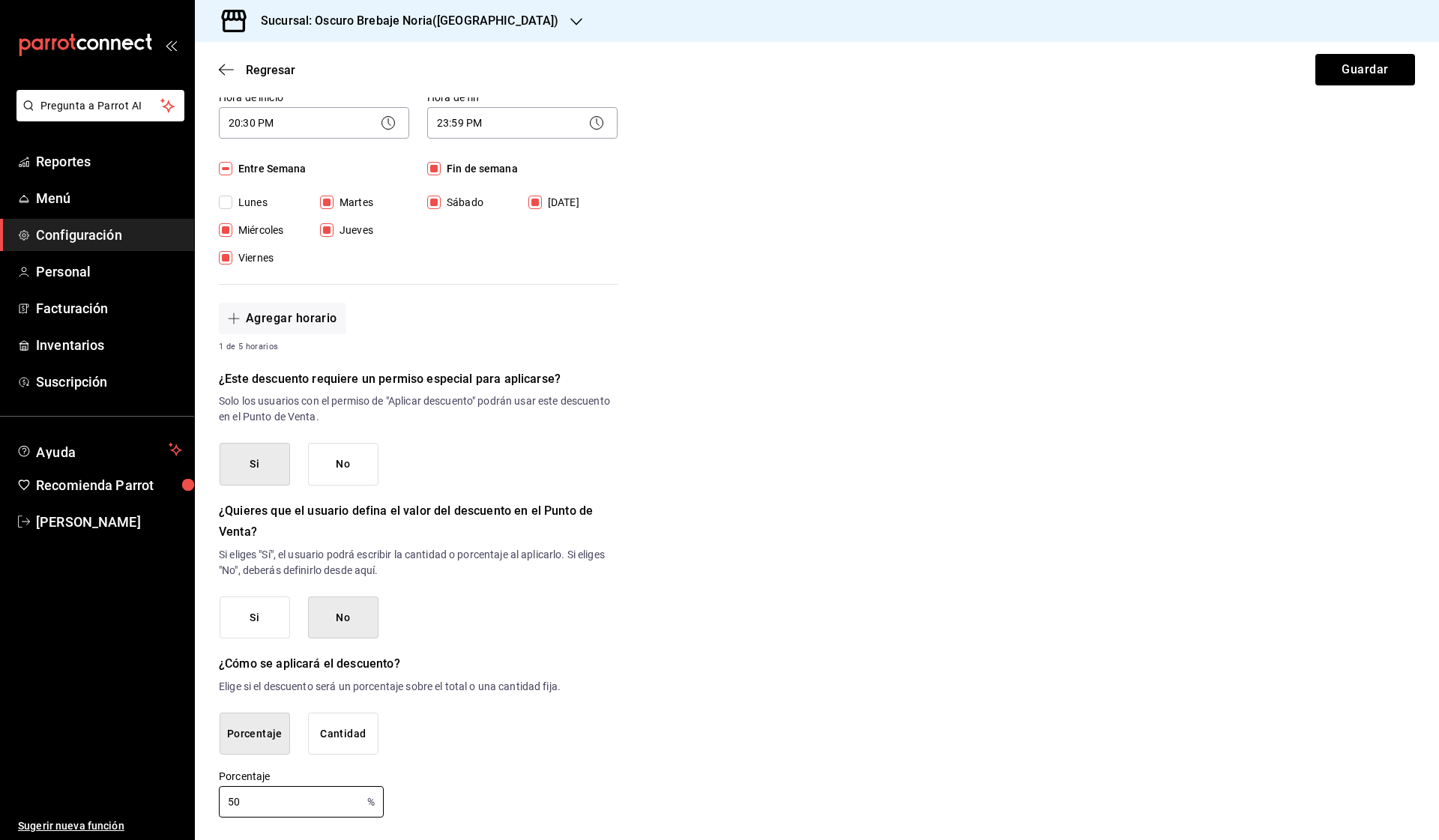
click at [701, 688] on div "Nuevo descuento ¿Dónde se aplicará el descuento? Artículo en orden ORDER_ITEM ¿…" at bounding box center [817, 276] width 1244 height 1082
click at [1087, 462] on div "Nuevo descuento ¿Dónde se aplicará el descuento? Artículo en orden ORDER_ITEM ¿…" at bounding box center [817, 276] width 1244 height 1082
click at [620, 582] on div "Nuevo descuento ¿Dónde se aplicará el descuento? Artículo en orden ORDER_ITEM ¿…" at bounding box center [817, 276] width 1244 height 1082
click at [344, 802] on input "50" at bounding box center [290, 801] width 142 height 30
click at [514, 729] on div "Porcentaje Cantidad" at bounding box center [419, 734] width 398 height 43
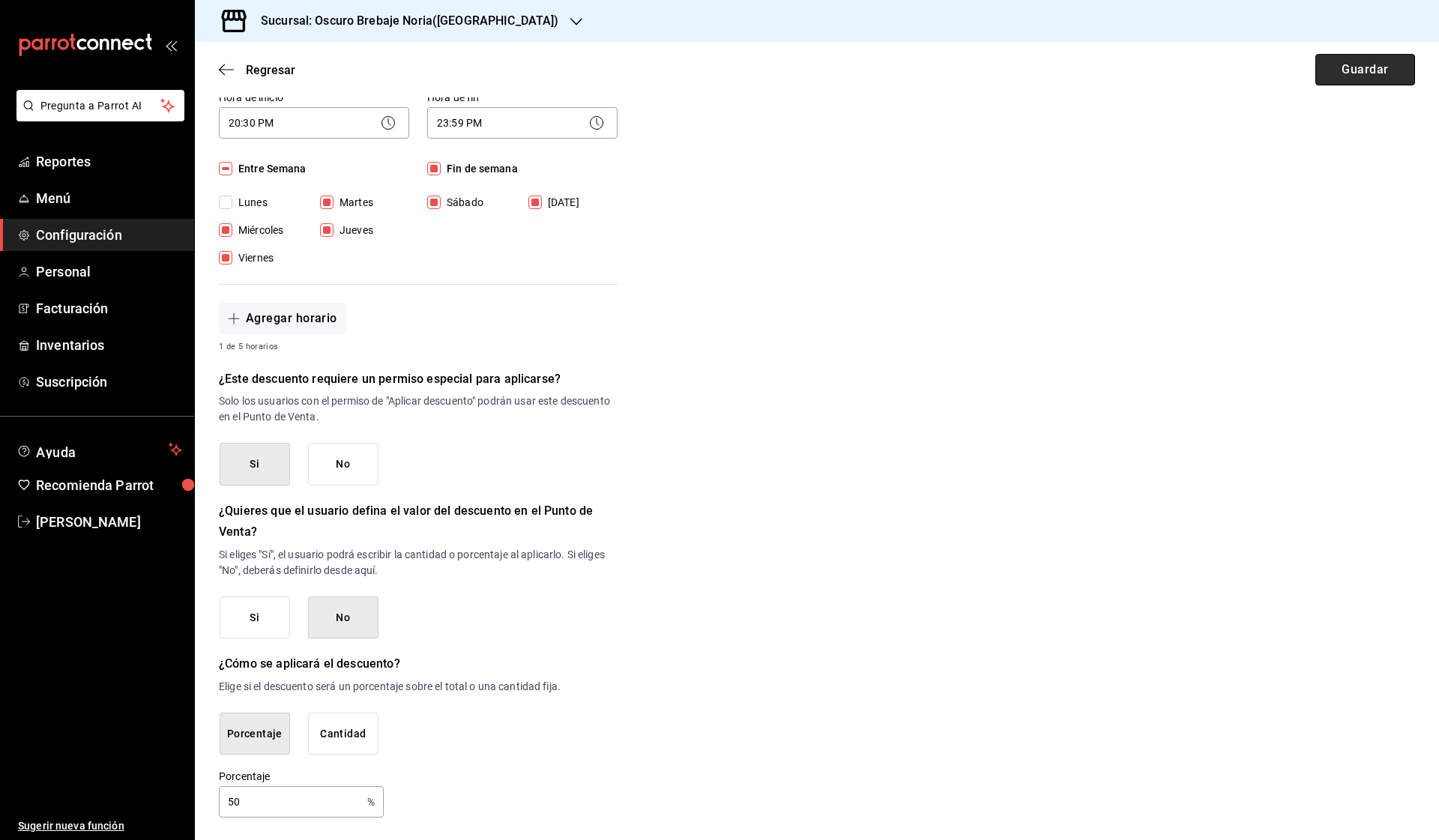
click at [1340, 66] on button "Guardar" at bounding box center [1364, 70] width 100 height 31
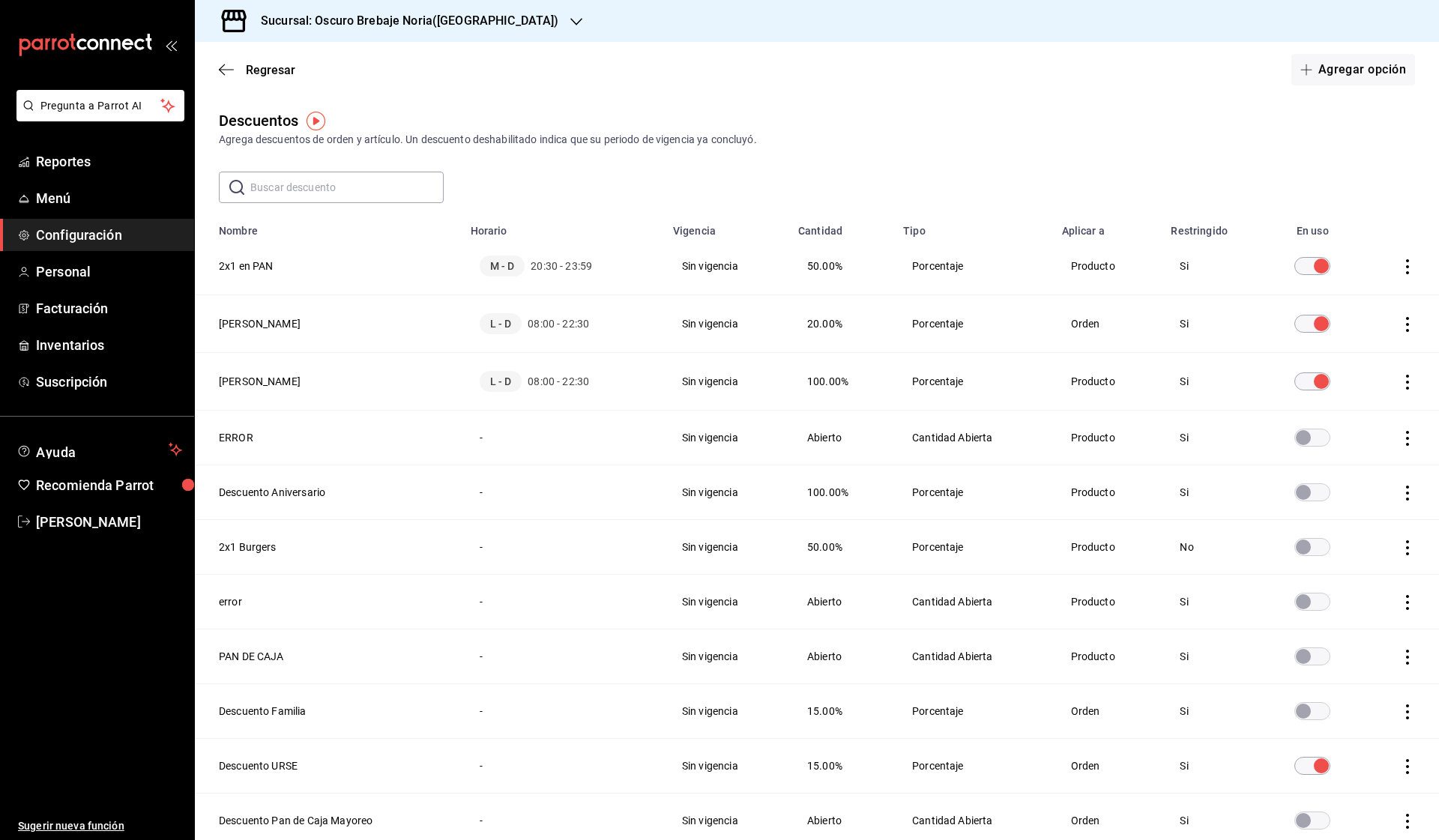
click at [403, 30] on h3 "Sucursal: Oscuro Brebaje Noria(Oax)" at bounding box center [403, 21] width 309 height 18
click at [389, 63] on div "Oscuro Brebaje Napoles (Oax)" at bounding box center [323, 64] width 233 height 16
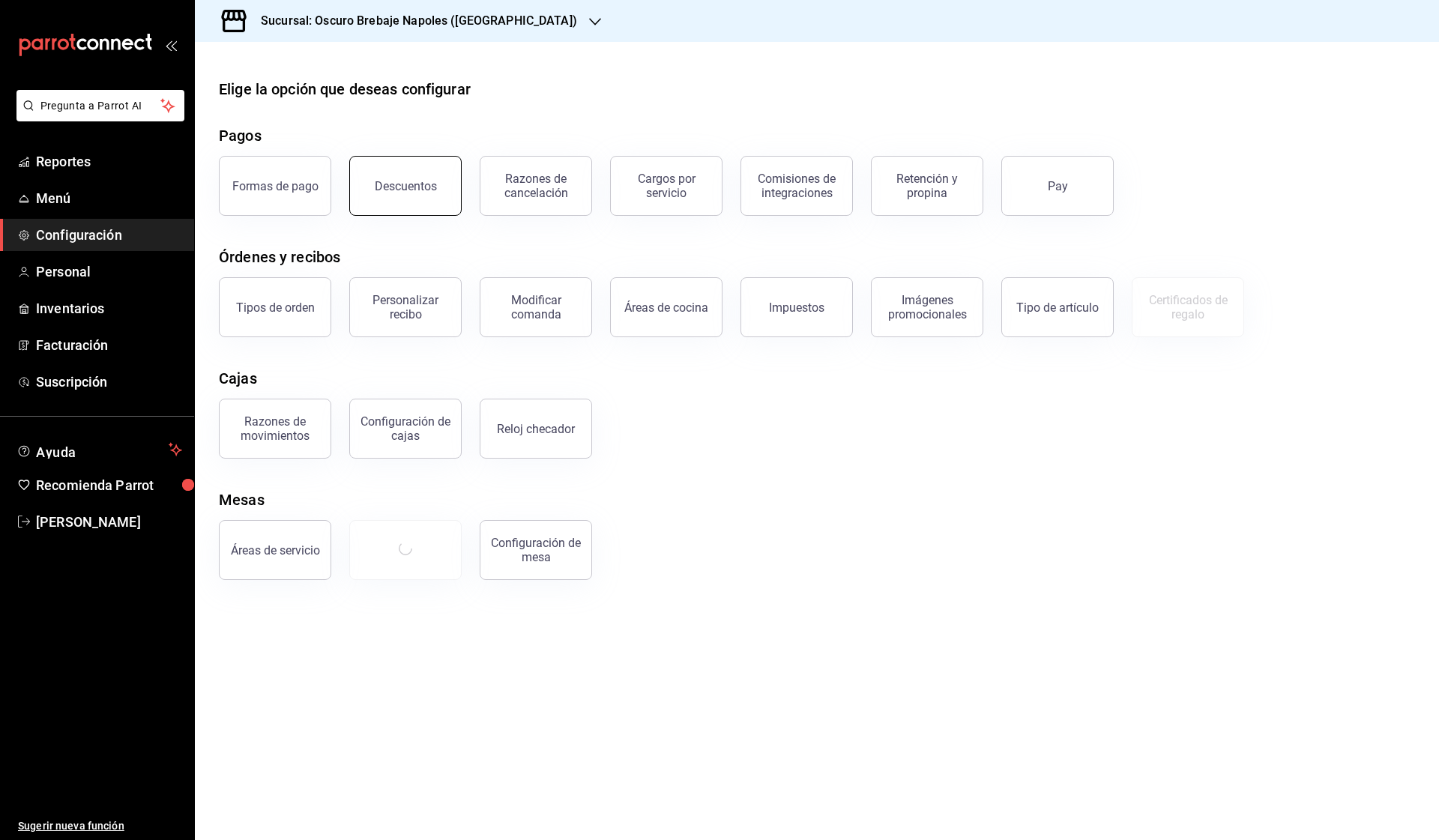
click at [403, 212] on button "Descuentos" at bounding box center [405, 185] width 113 height 60
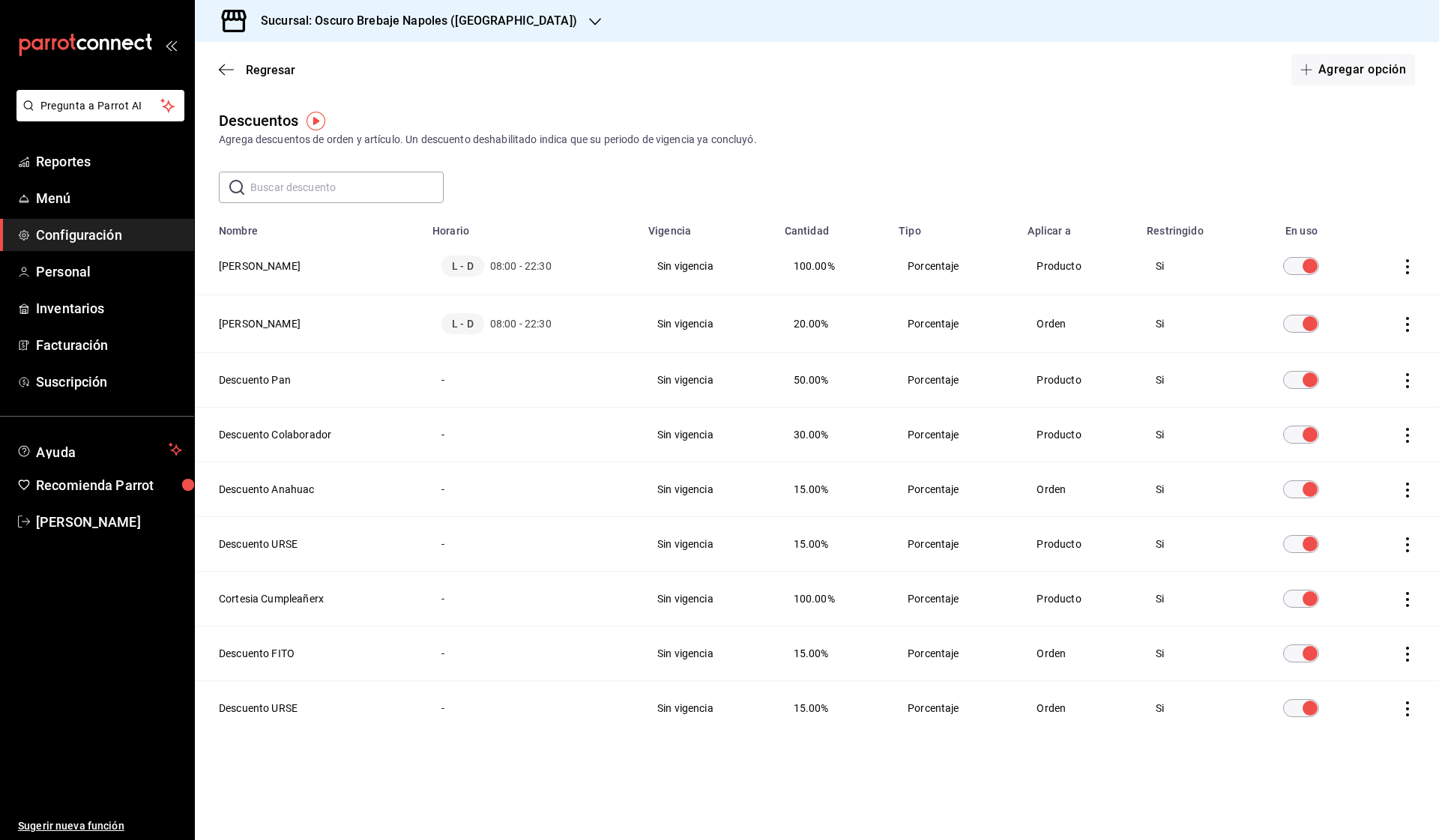
click at [1407, 382] on icon "actions" at bounding box center [1407, 381] width 15 height 15
click at [1375, 406] on li "Eliminar" at bounding box center [1351, 401] width 126 height 42
click at [1367, 428] on button "Eliminar" at bounding box center [1340, 430] width 100 height 31
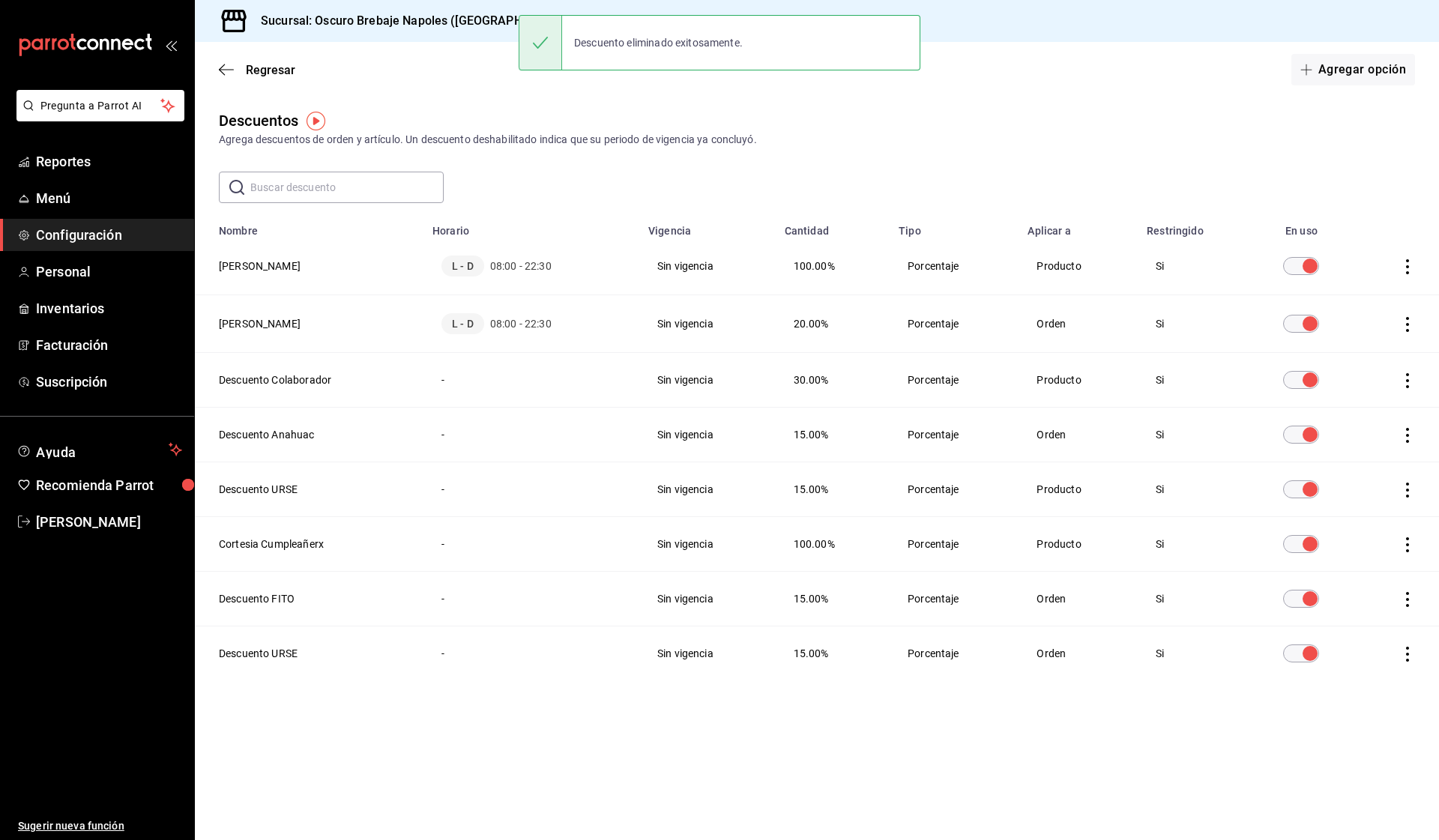
click at [1322, 52] on div "Regresar Agregar opción" at bounding box center [817, 69] width 1244 height 55
click at [1333, 63] on button "Agregar opción" at bounding box center [1353, 70] width 123 height 31
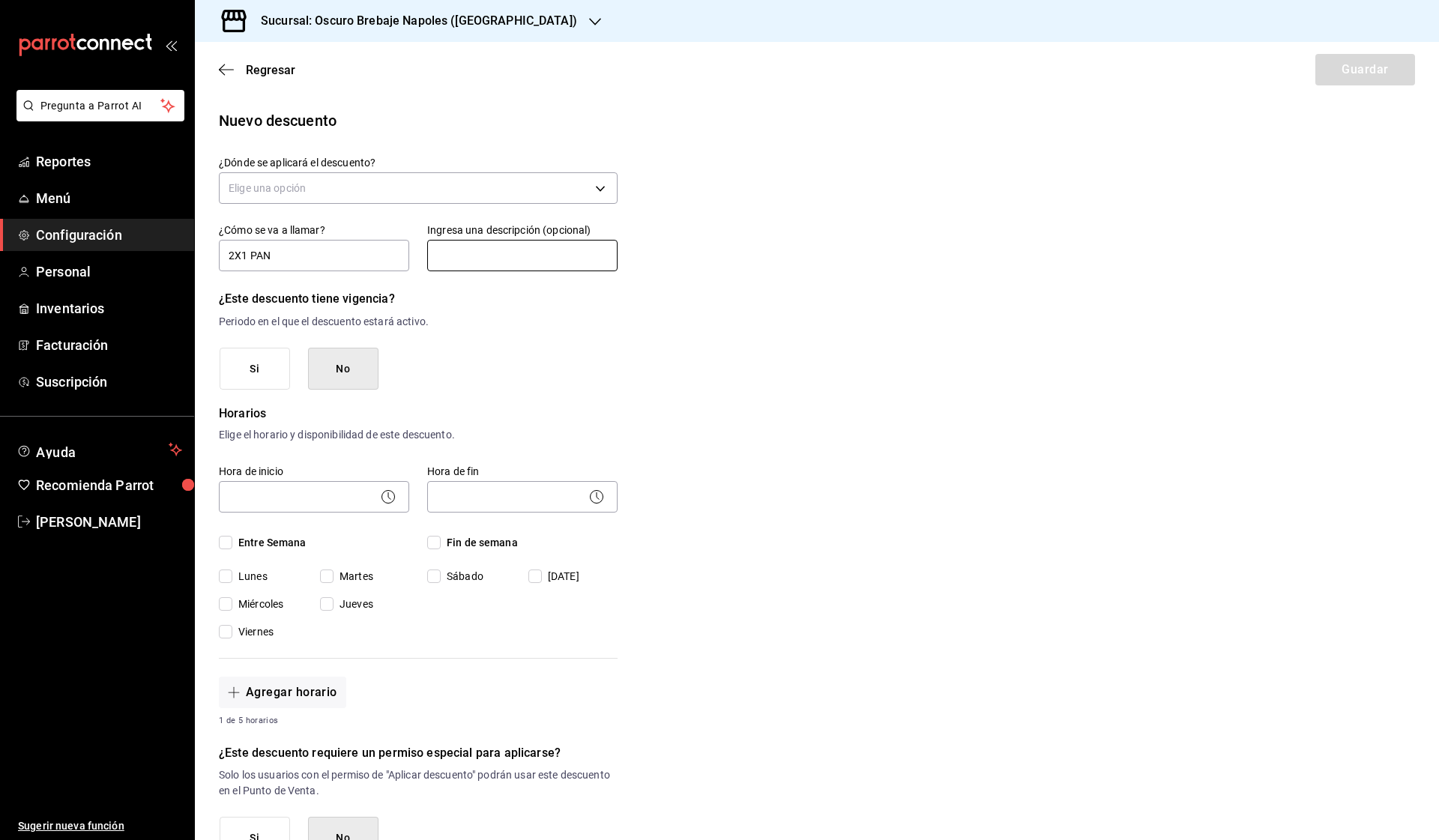
type input "2X1 PAN"
click at [478, 262] on input "text" at bounding box center [522, 255] width 190 height 31
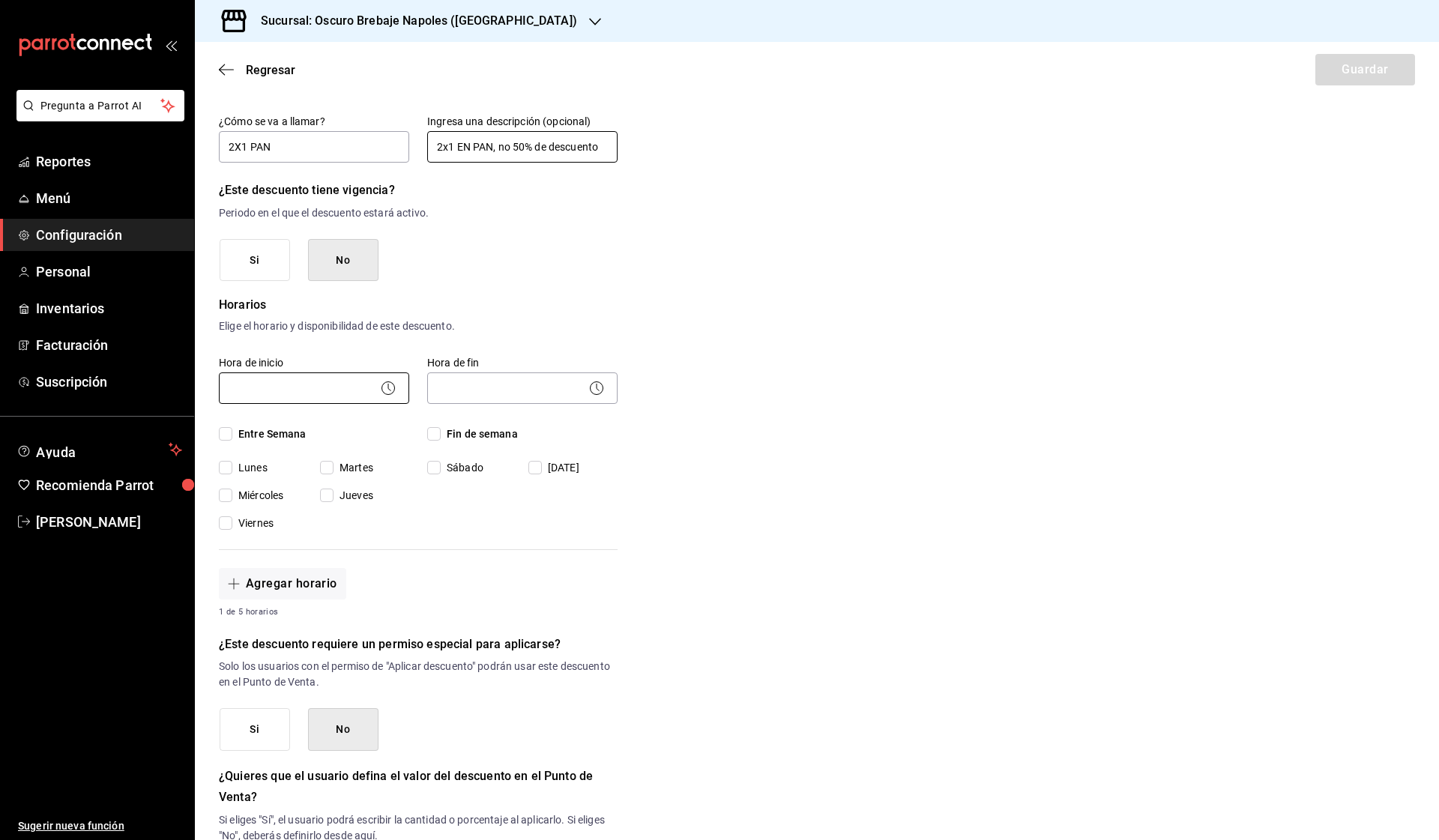
scroll to position [118, 0]
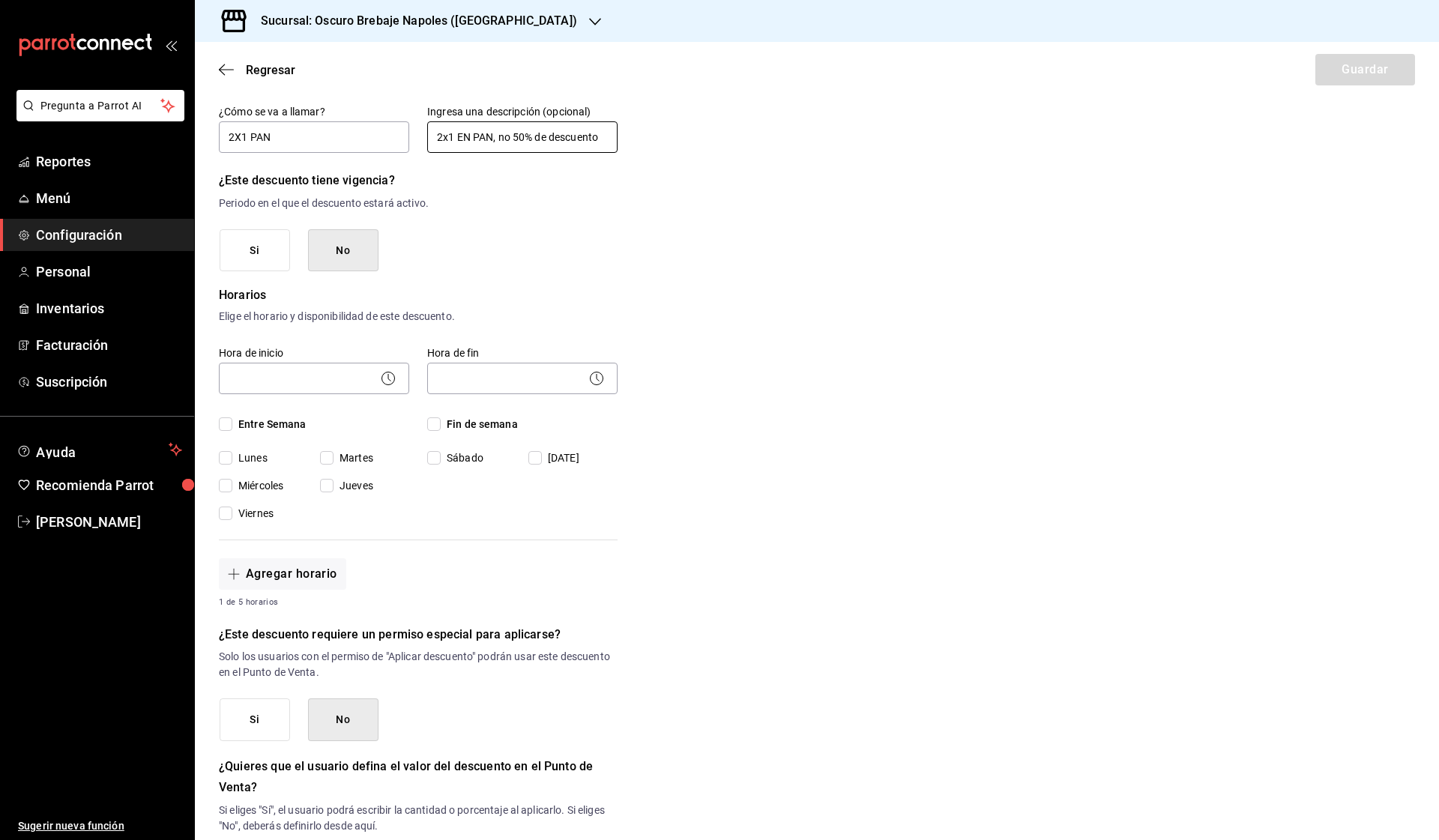
type input "2x1 EN PAN, no 50% de descuento"
click at [268, 420] on span "Entre Semana" at bounding box center [269, 424] width 74 height 16
click at [232, 420] on input "Entre Semana" at bounding box center [225, 424] width 13 height 13
checkbox input "true"
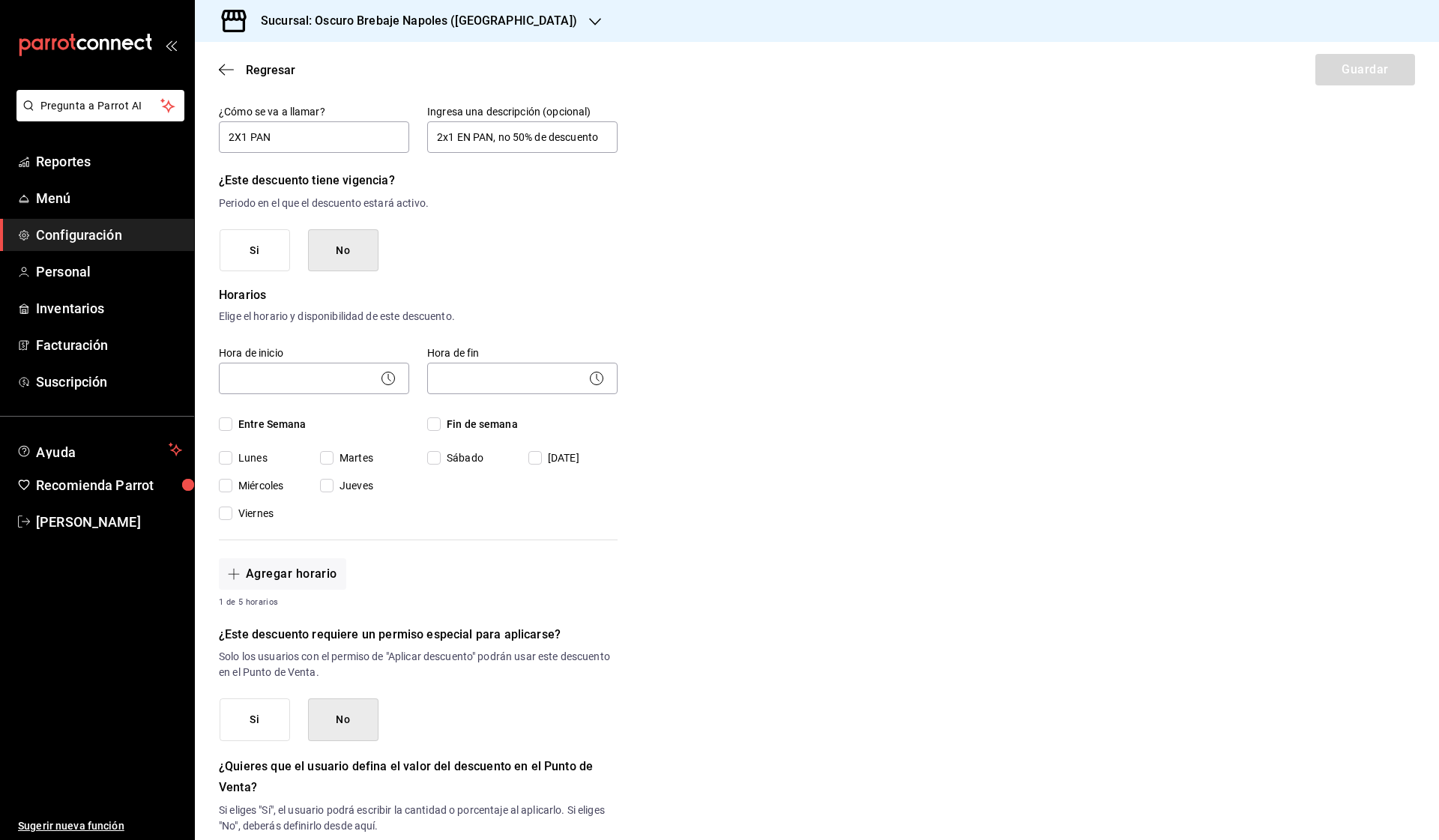
checkbox input "true"
click at [461, 427] on span "Fin de semana" at bounding box center [480, 424] width 77 height 16
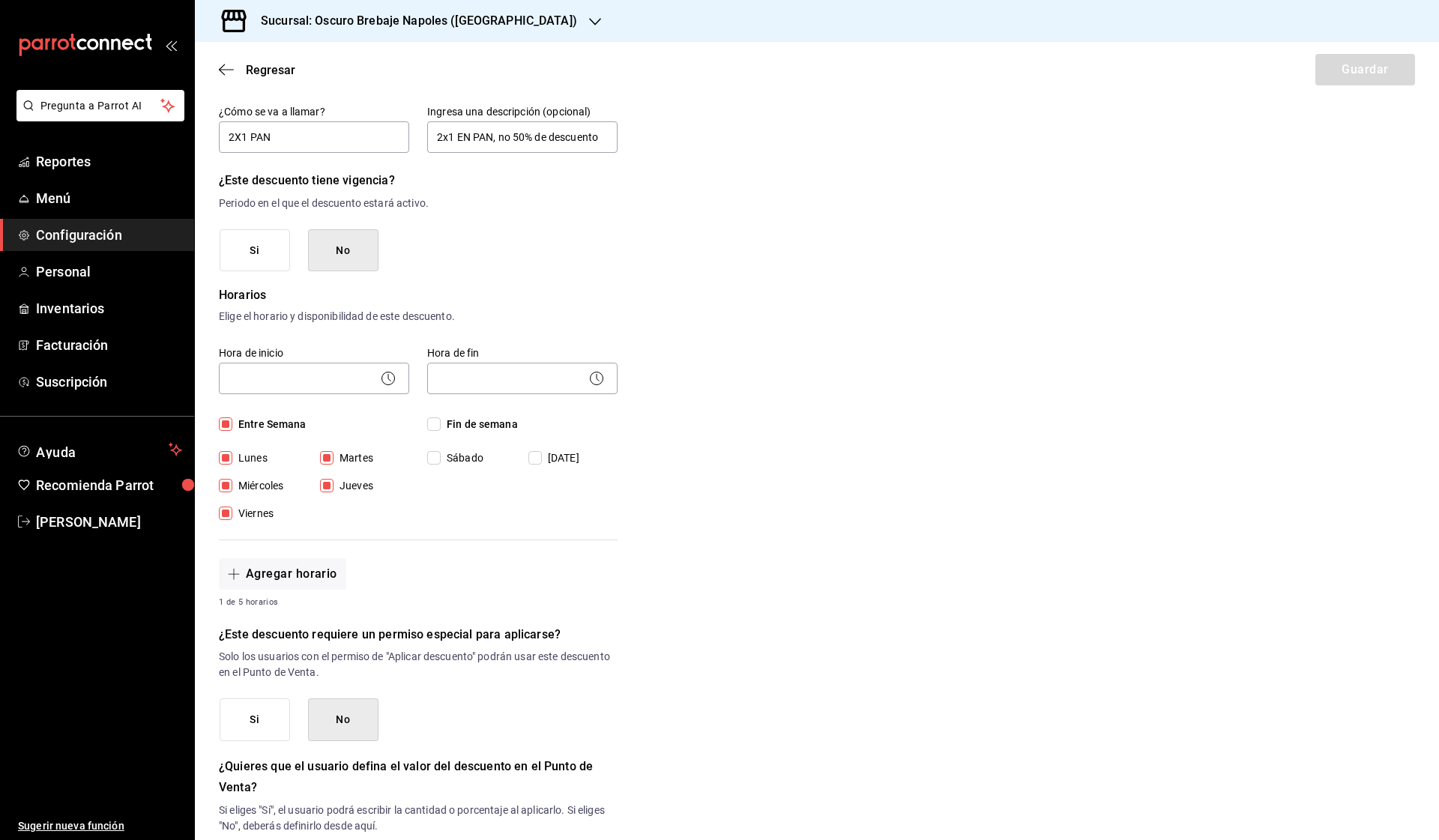
click at [441, 427] on input "Fin de semana" at bounding box center [434, 424] width 13 height 13
checkbox input "true"
click at [220, 454] on input "Lunes" at bounding box center [225, 457] width 13 height 13
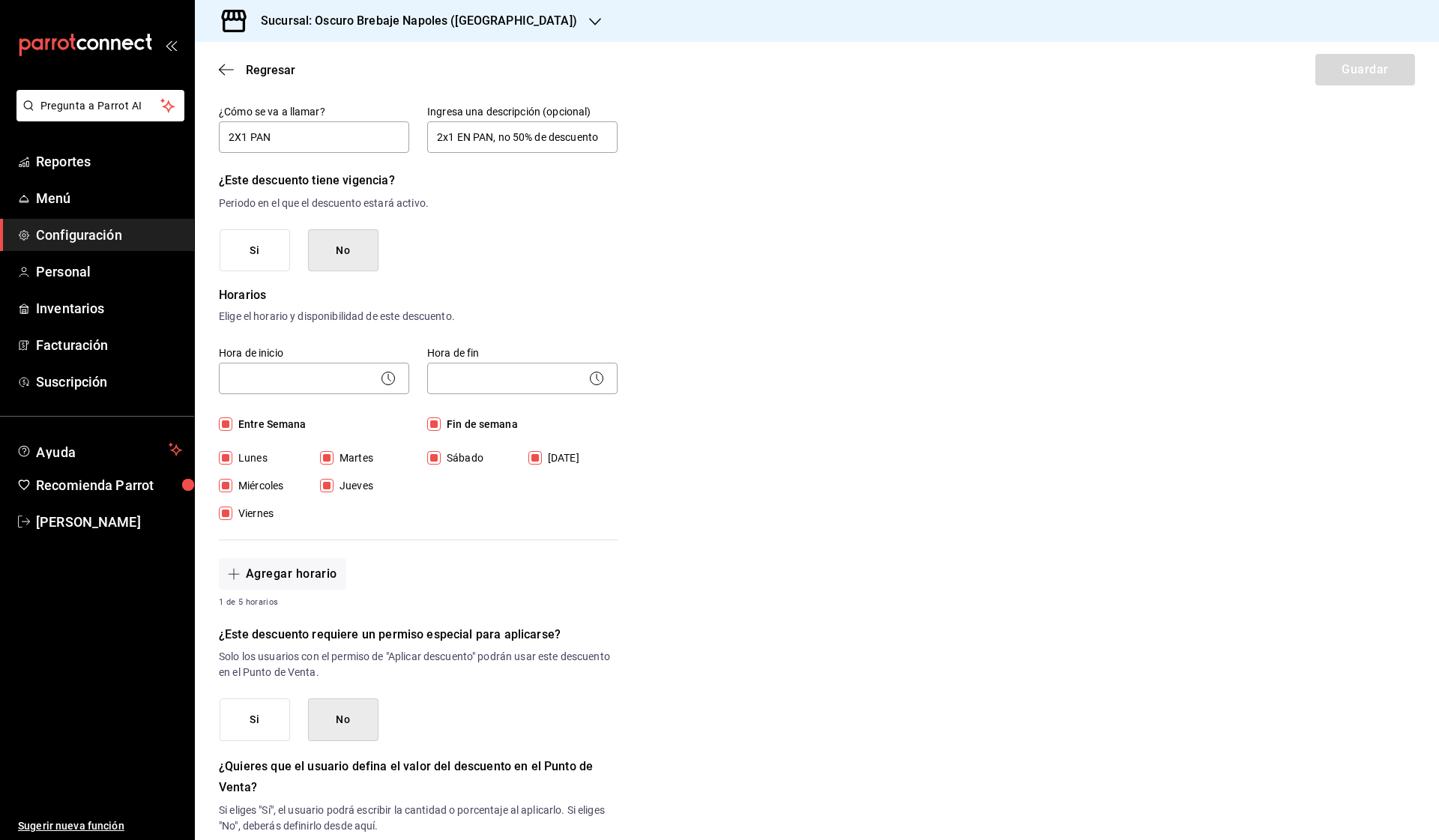
checkbox input "false"
click at [310, 360] on div "​" at bounding box center [313, 377] width 190 height 39
click at [307, 382] on body "Pregunta a Parrot AI Reportes Menú Configuración Personal Inventarios Facturaci…" at bounding box center [719, 420] width 1439 height 840
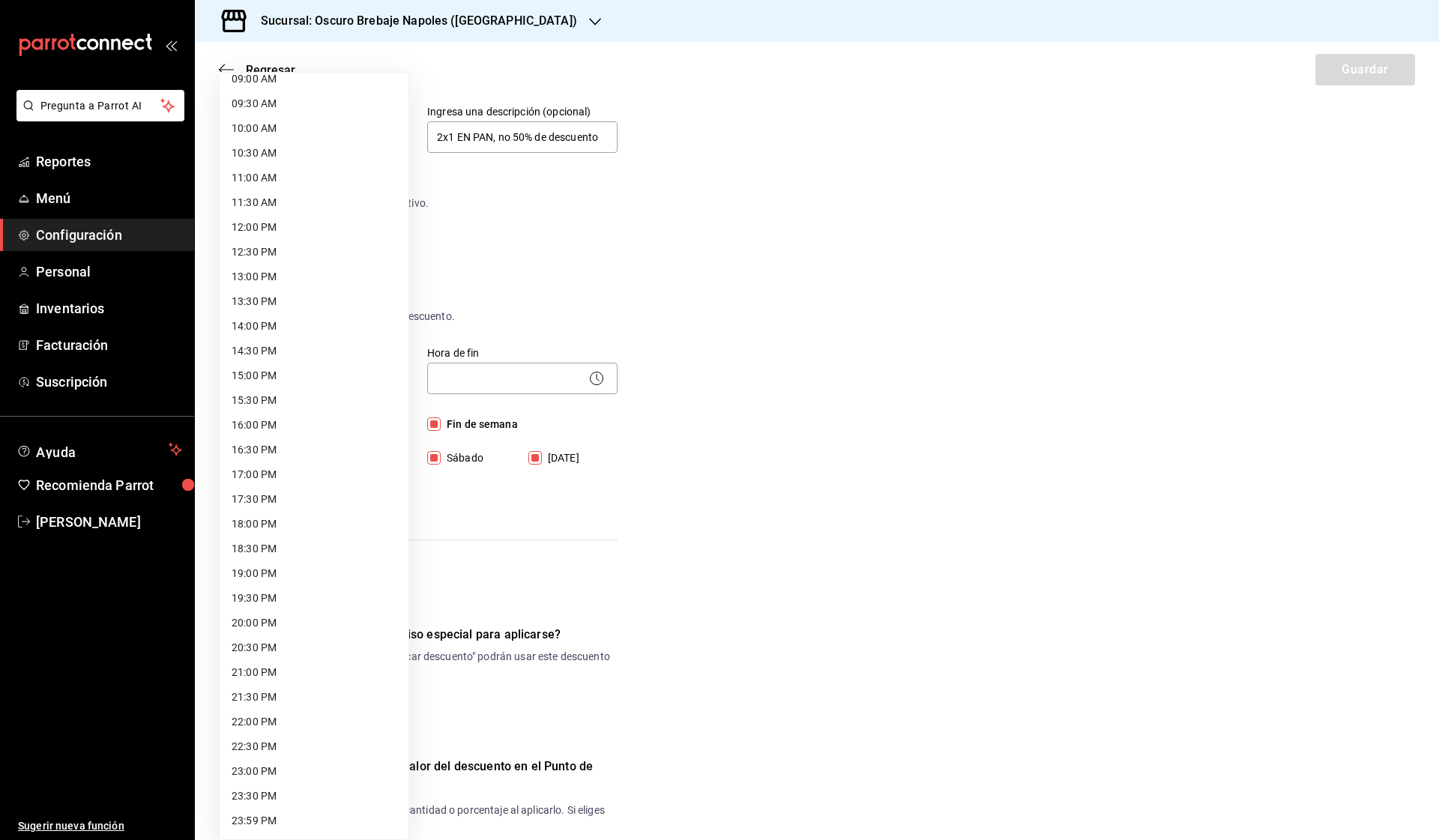
scroll to position [457, 0]
click at [309, 649] on li "20:30 PM" at bounding box center [314, 647] width 189 height 25
type input "20:30"
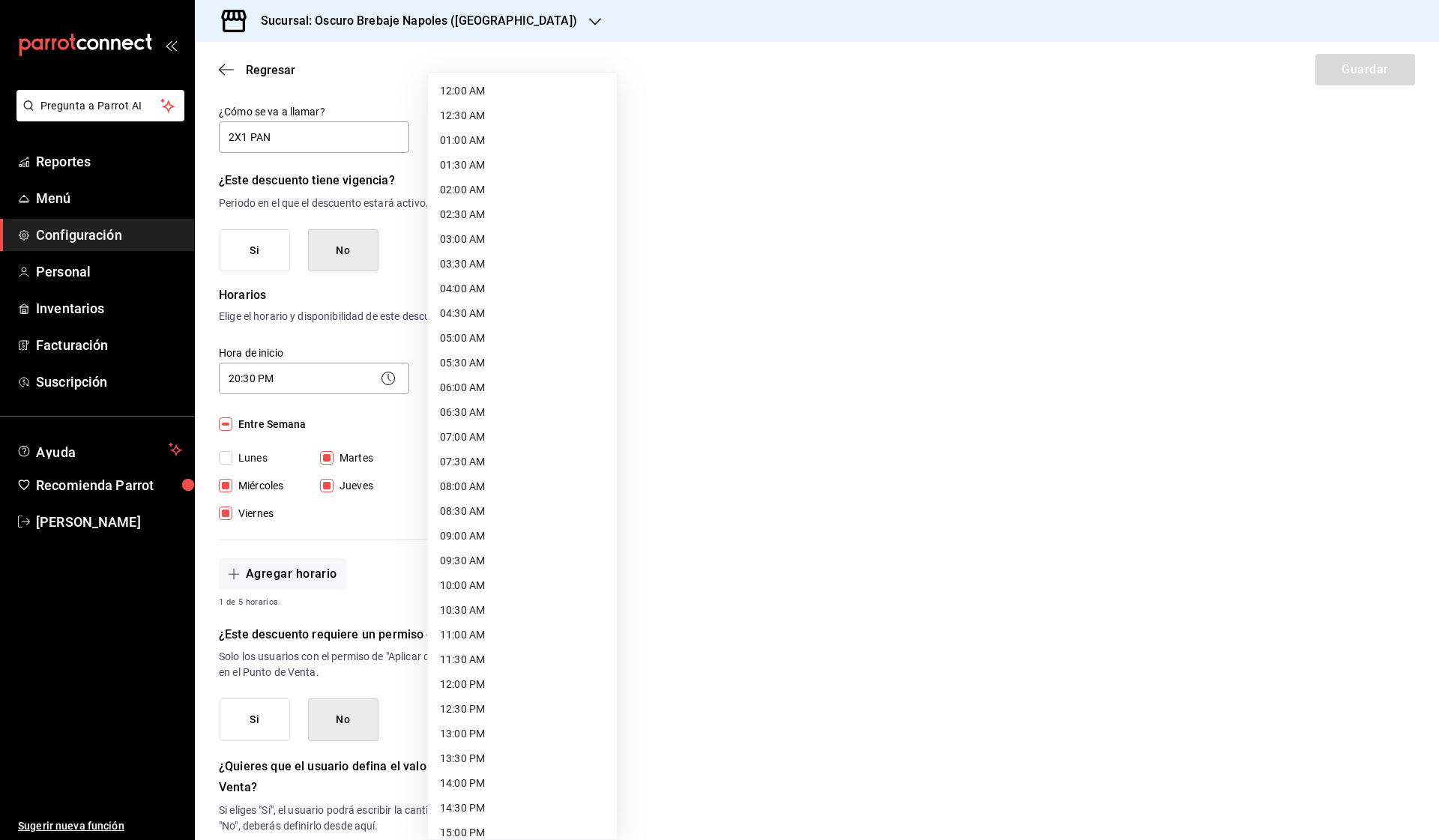
click at [471, 386] on body "Pregunta a Parrot AI Reportes Menú Configuración Personal Inventarios Facturaci…" at bounding box center [719, 420] width 1439 height 840
click at [499, 820] on li "23:59 PM" at bounding box center [522, 821] width 189 height 25
type input "23:59"
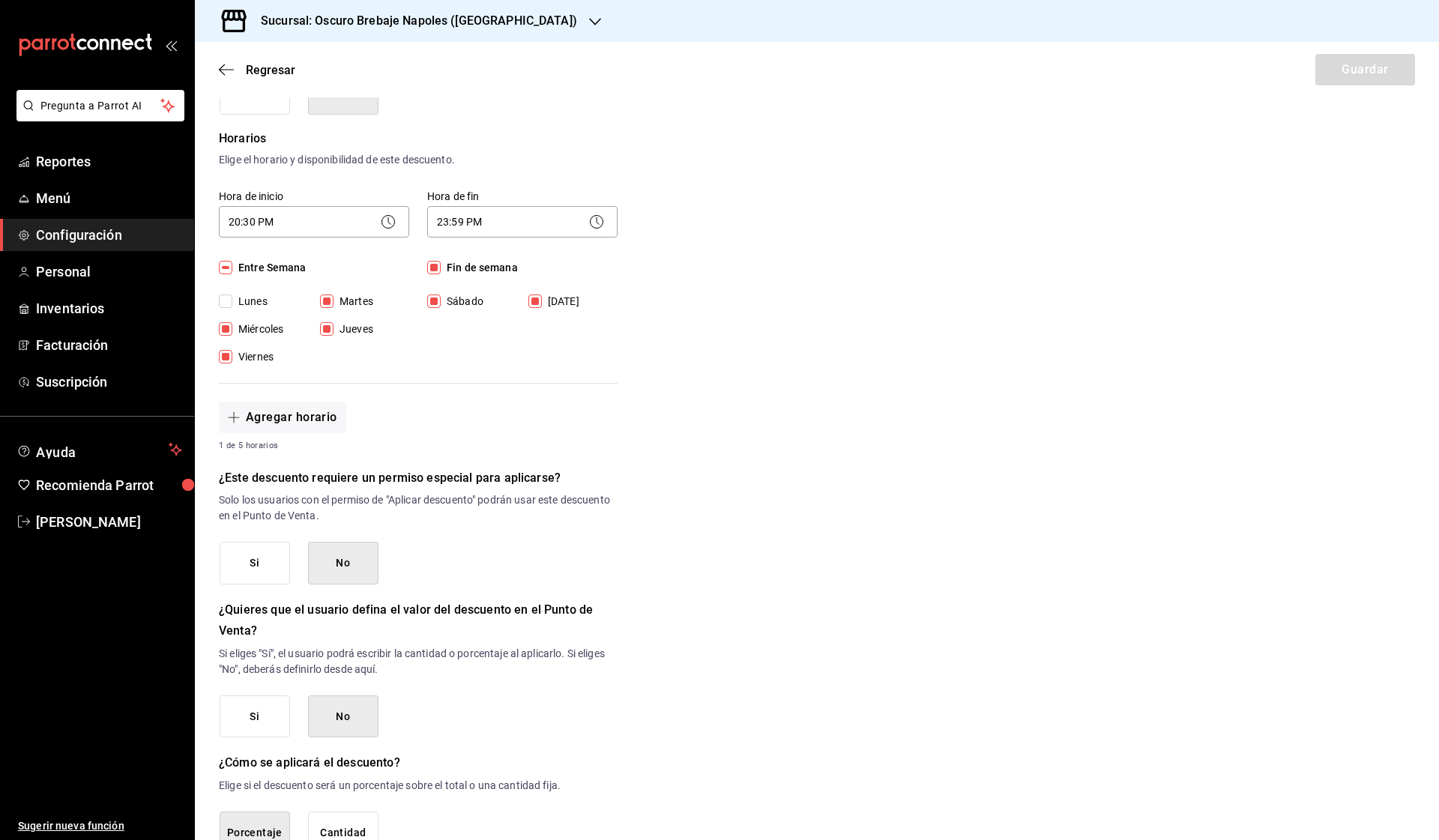
click at [258, 573] on button "Si" at bounding box center [255, 563] width 71 height 43
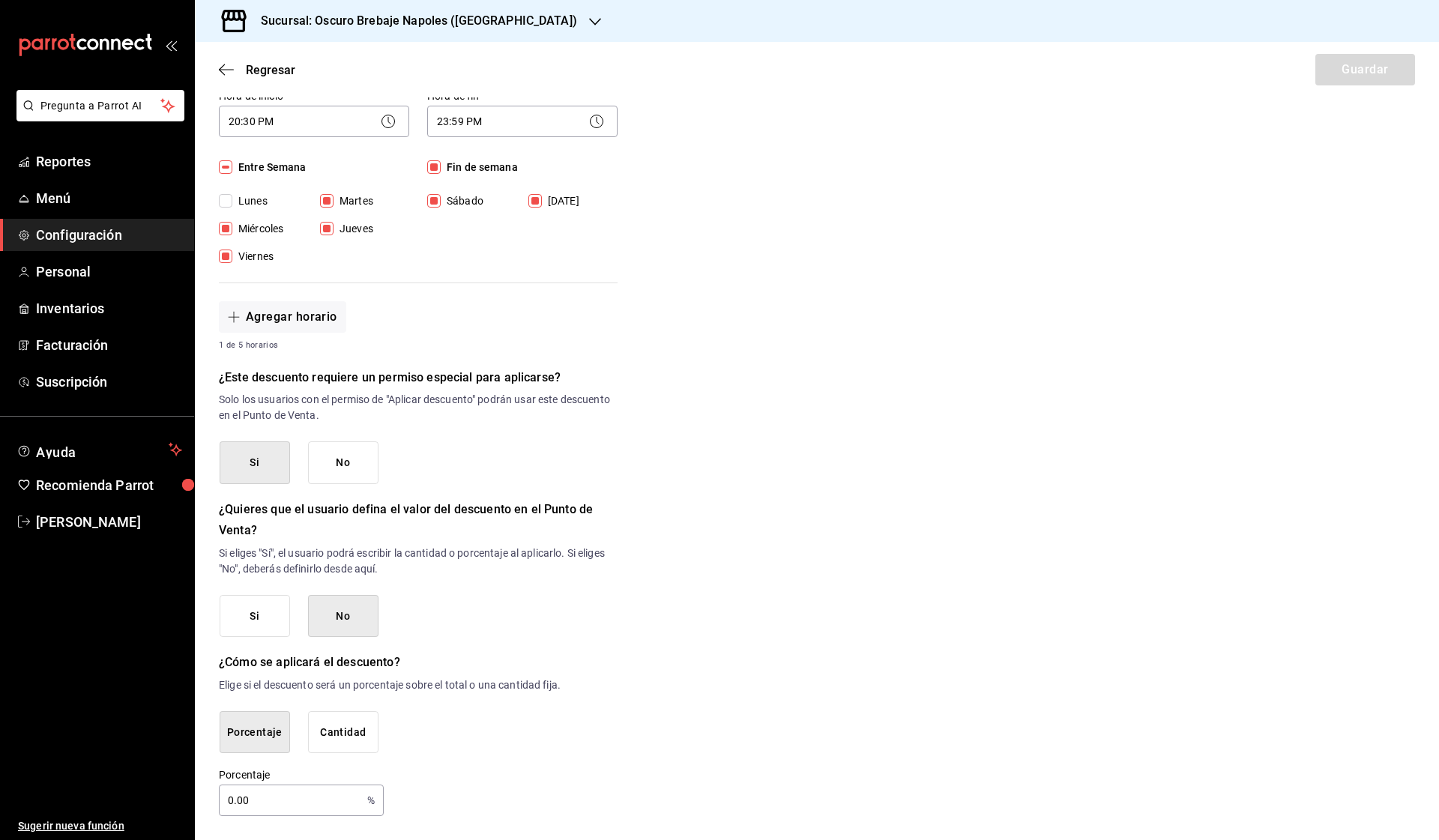
scroll to position [374, 0]
click at [320, 805] on input "0.00" at bounding box center [290, 801] width 142 height 30
type input "50"
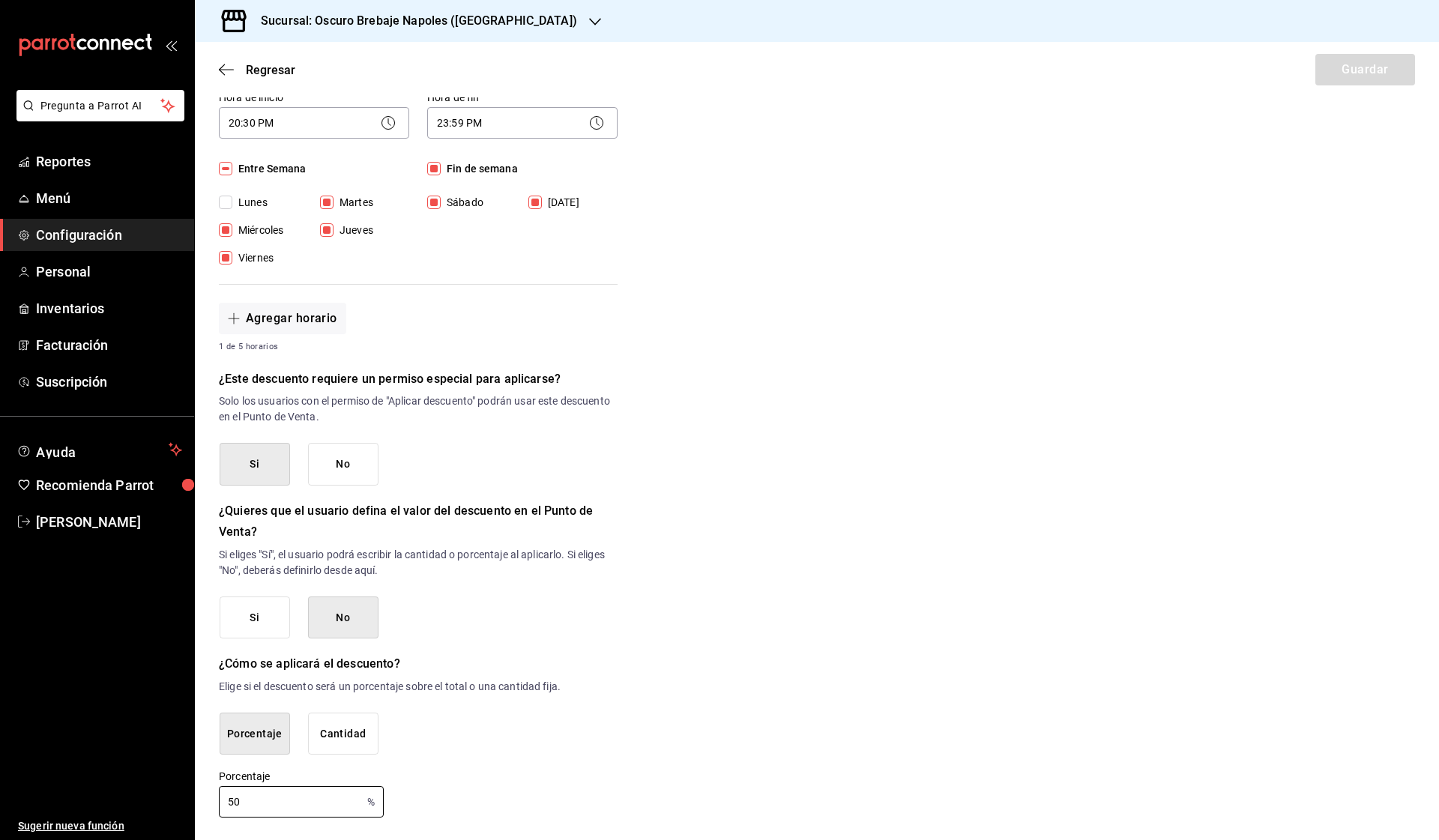
click at [610, 679] on p "Elige si el descuento será un porcentaje sobre el total o una cantidad fija." at bounding box center [418, 686] width 399 height 16
click at [895, 382] on div "Nuevo descuento ¿Dónde se aplicará el descuento? Elige una opción ¿Cómo se va a…" at bounding box center [817, 276] width 1244 height 1082
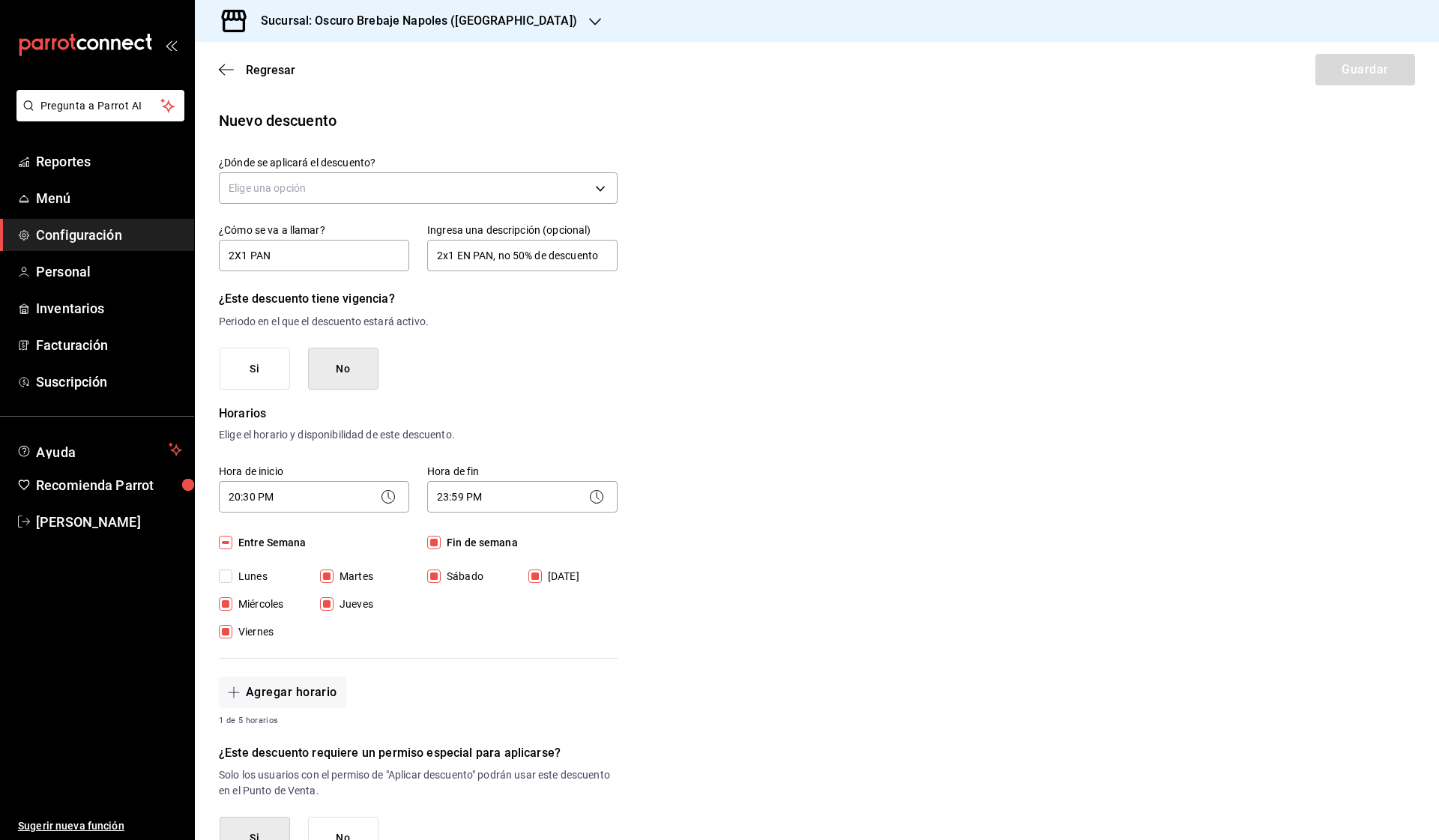
scroll to position [0, 0]
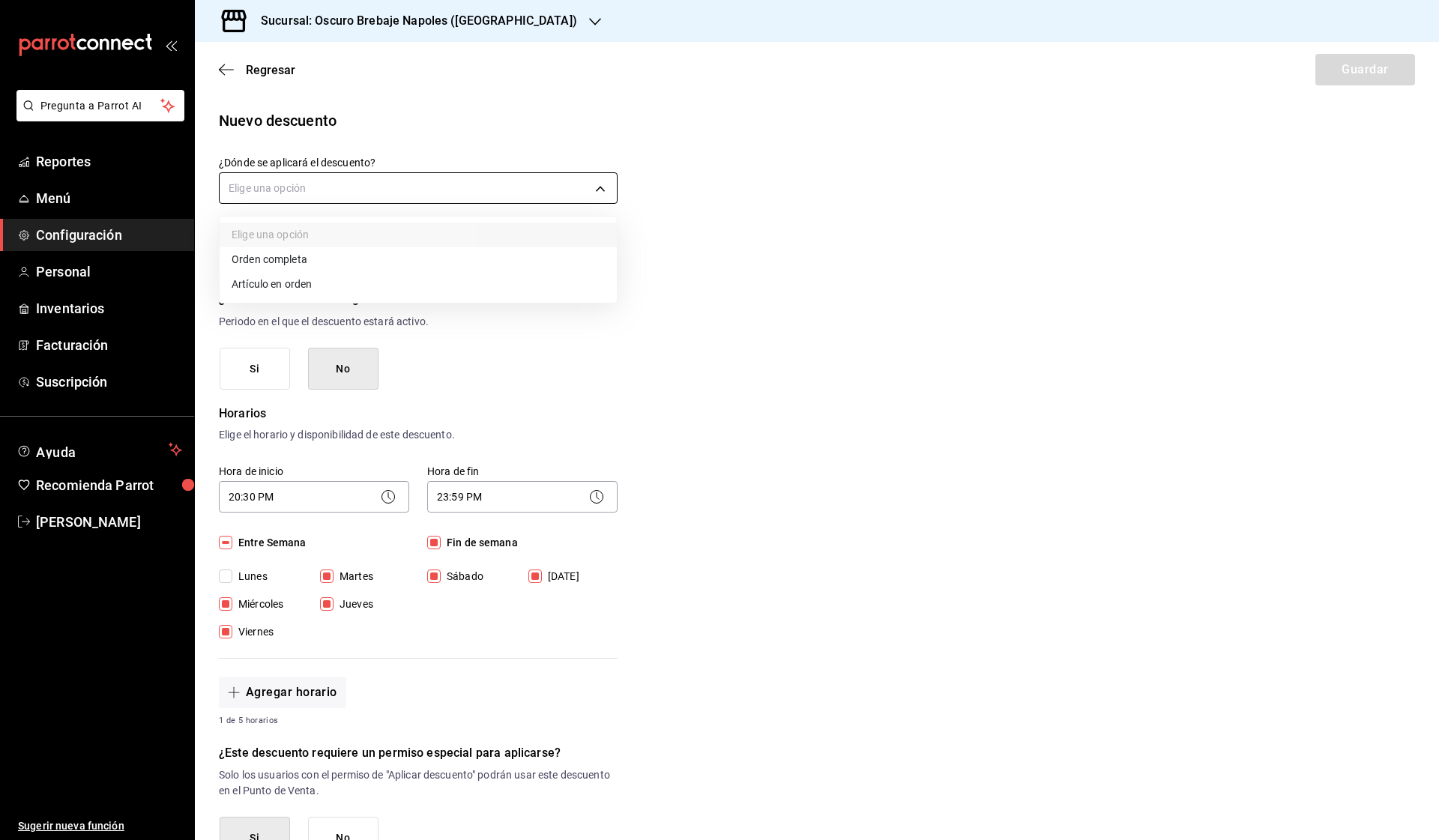
click at [449, 180] on body "Pregunta a Parrot AI Reportes Menú Configuración Personal Inventarios Facturaci…" at bounding box center [719, 420] width 1439 height 840
click at [399, 287] on li "Artículo en orden" at bounding box center [418, 285] width 397 height 25
type input "ORDER_ITEM"
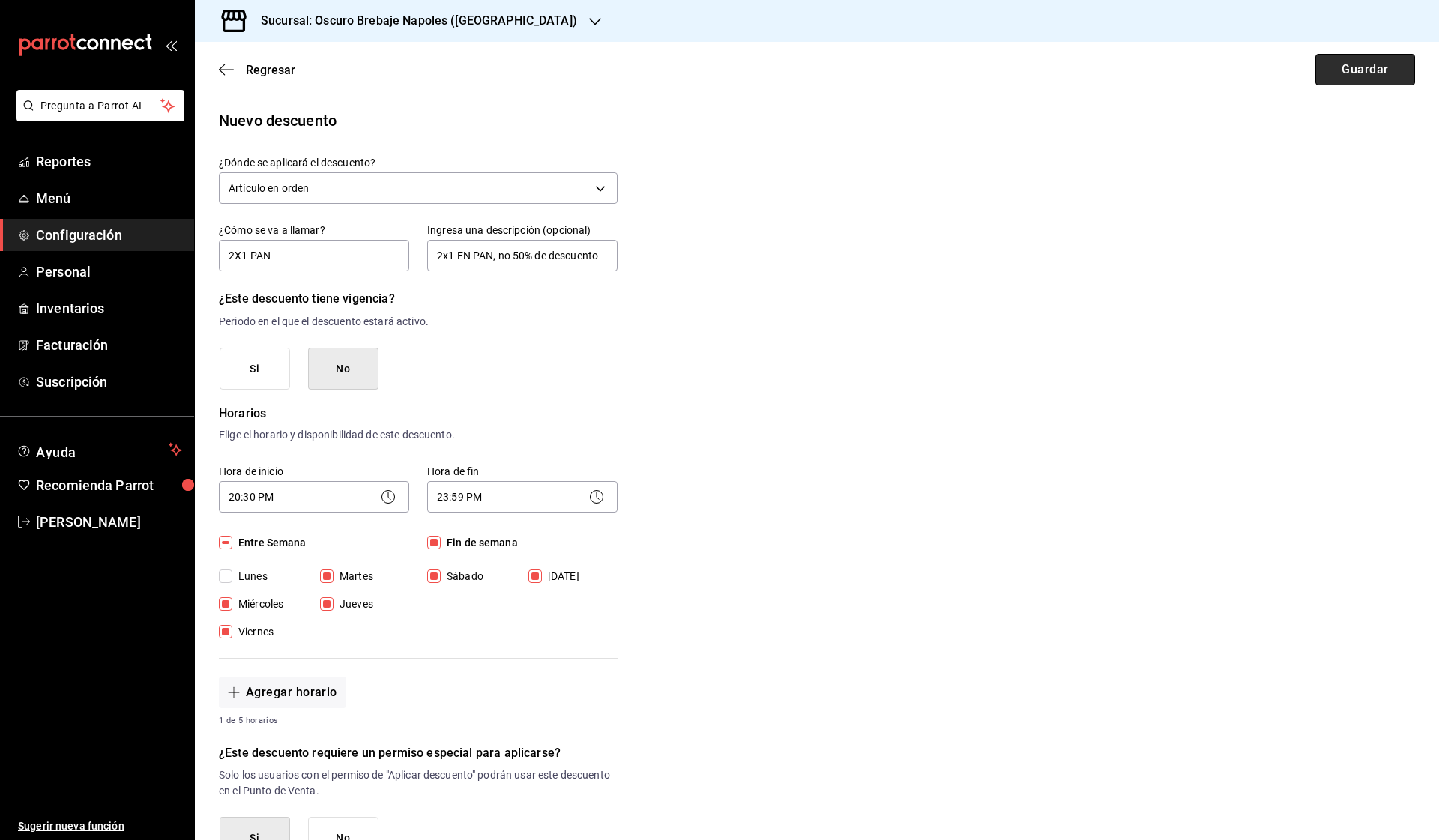
click at [1352, 77] on button "Guardar" at bounding box center [1364, 70] width 100 height 31
